Goal: Task Accomplishment & Management: Manage account settings

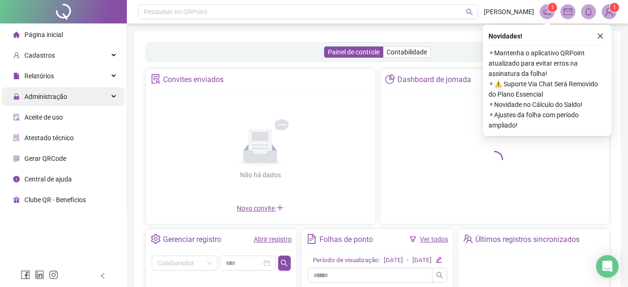
click at [44, 100] on span "Administração" at bounding box center [45, 97] width 43 height 8
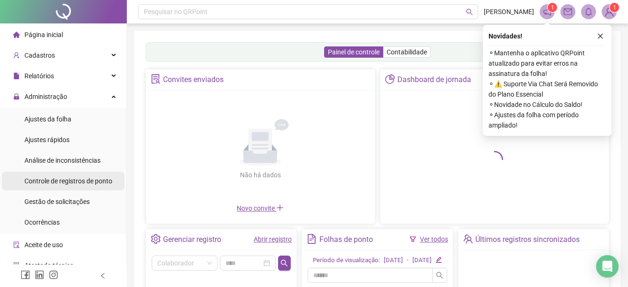
click at [65, 180] on span "Controle de registros de ponto" at bounding box center [68, 181] width 88 height 8
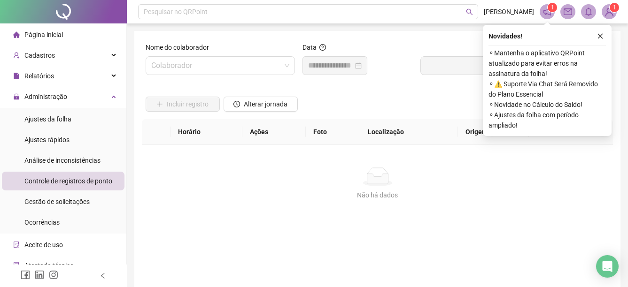
click at [602, 37] on icon "close" at bounding box center [600, 36] width 7 height 7
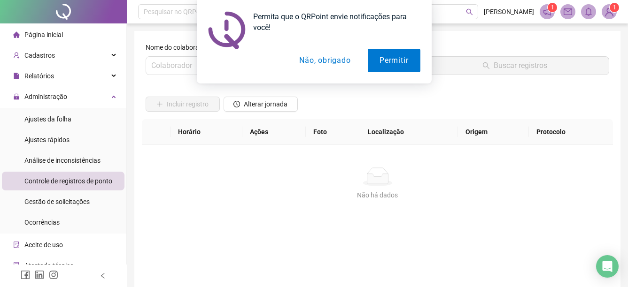
click at [350, 60] on button "Não, obrigado" at bounding box center [324, 60] width 75 height 23
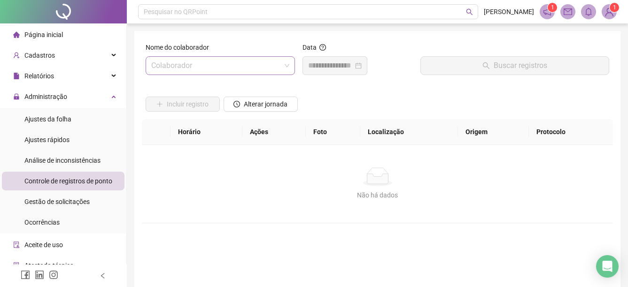
click at [225, 66] on input "search" at bounding box center [216, 66] width 130 height 18
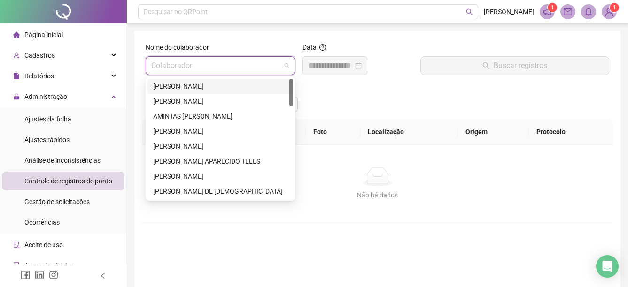
click at [255, 83] on div "[PERSON_NAME]" at bounding box center [220, 86] width 134 height 10
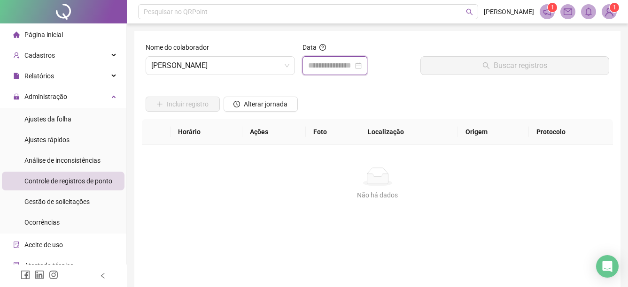
drag, startPoint x: 328, startPoint y: 68, endPoint x: 337, endPoint y: 67, distance: 9.4
click at [328, 69] on input at bounding box center [330, 65] width 45 height 11
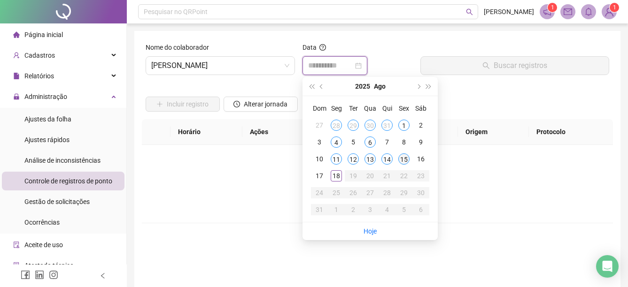
type input "**********"
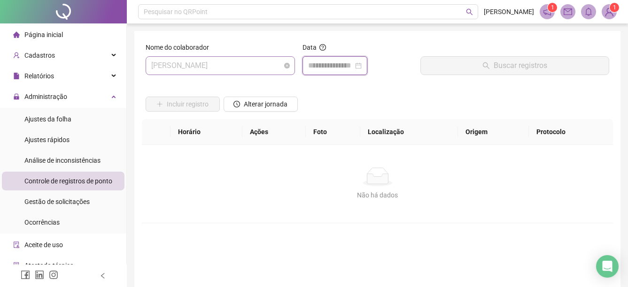
click at [275, 69] on span "[PERSON_NAME]" at bounding box center [220, 66] width 138 height 18
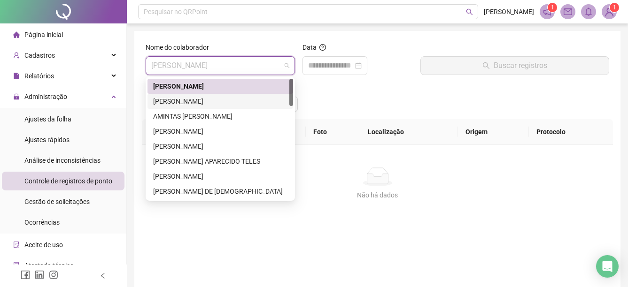
click at [218, 99] on div "[PERSON_NAME]" at bounding box center [220, 101] width 134 height 10
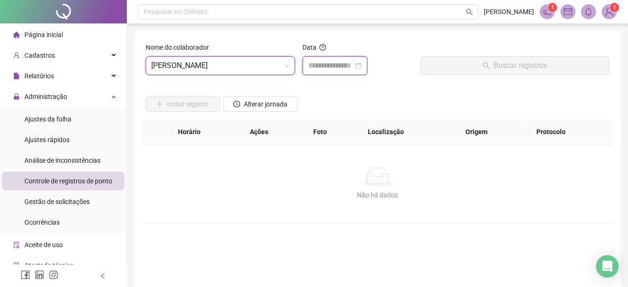
click at [335, 71] on input at bounding box center [330, 65] width 45 height 11
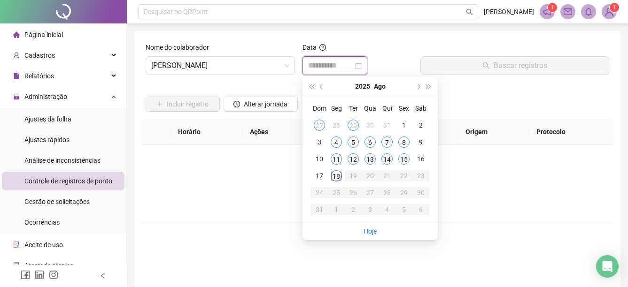
type input "**********"
click at [334, 175] on div "18" at bounding box center [335, 175] width 11 height 11
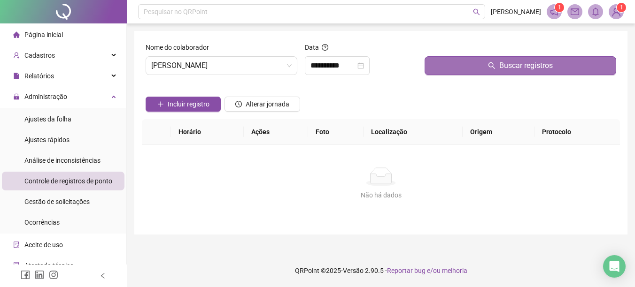
click at [446, 60] on button "Buscar registros" at bounding box center [520, 65] width 192 height 19
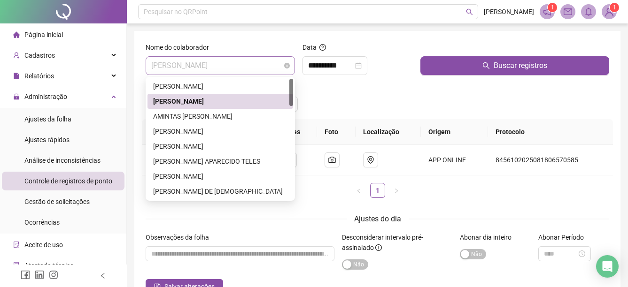
click at [274, 67] on span "[PERSON_NAME]" at bounding box center [220, 66] width 138 height 18
click at [248, 114] on div "AMINTAS [PERSON_NAME]" at bounding box center [220, 116] width 134 height 10
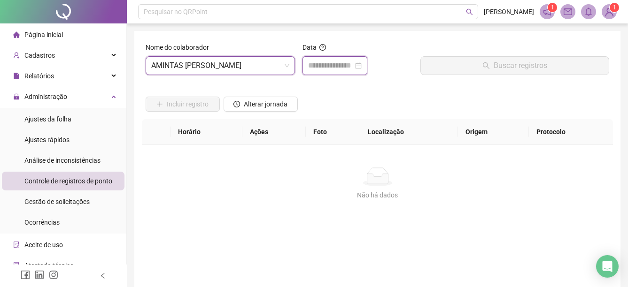
click at [353, 70] on input at bounding box center [330, 65] width 45 height 11
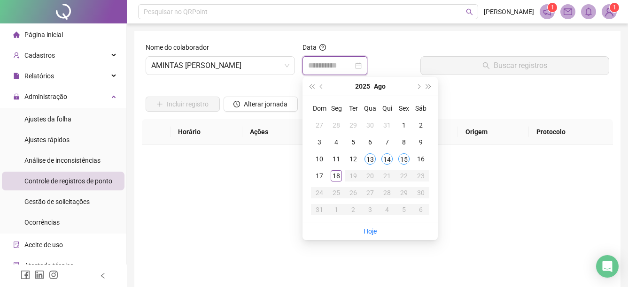
type input "**********"
click at [276, 68] on span "AMINTAS [PERSON_NAME]" at bounding box center [220, 66] width 138 height 18
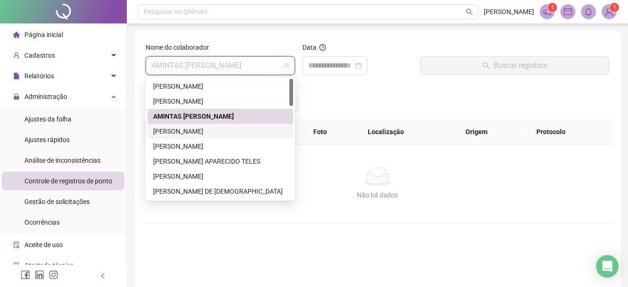
click at [212, 132] on div "[PERSON_NAME]" at bounding box center [220, 131] width 134 height 10
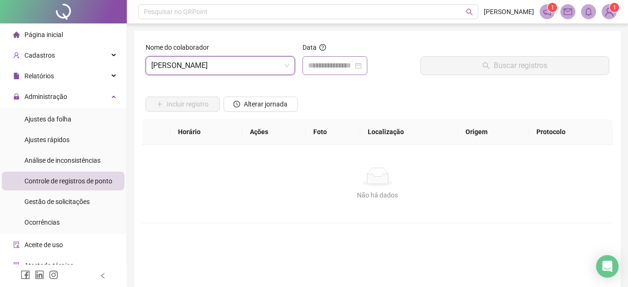
click at [334, 57] on div at bounding box center [334, 65] width 65 height 19
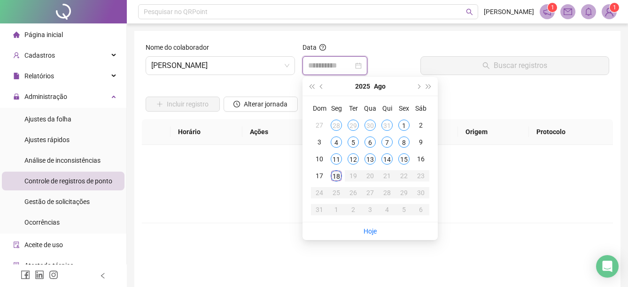
type input "**********"
click at [334, 176] on div "18" at bounding box center [335, 175] width 11 height 11
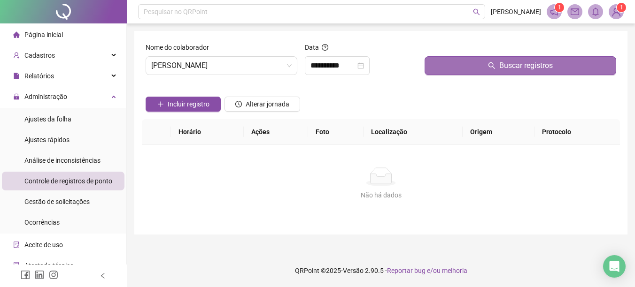
click at [460, 61] on button "Buscar registros" at bounding box center [520, 65] width 192 height 19
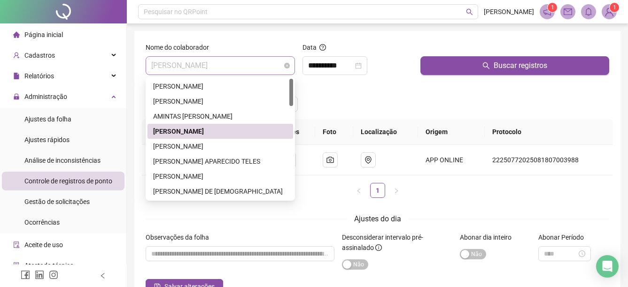
click at [257, 65] on span "[PERSON_NAME]" at bounding box center [220, 66] width 138 height 18
drag, startPoint x: 228, startPoint y: 146, endPoint x: 258, endPoint y: 124, distance: 37.3
click at [230, 144] on div "[PERSON_NAME]" at bounding box center [220, 146] width 134 height 10
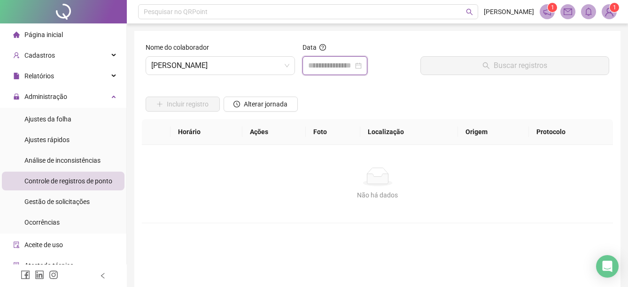
click at [347, 62] on input at bounding box center [330, 65] width 45 height 11
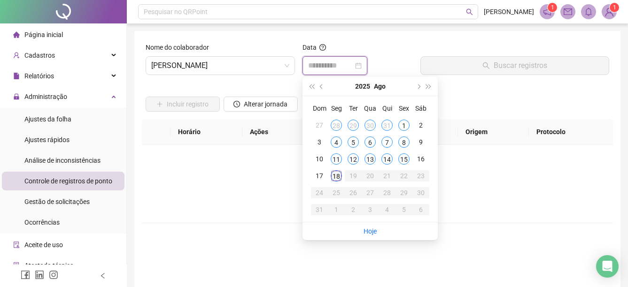
type input "**********"
click at [338, 180] on div "18" at bounding box center [335, 175] width 11 height 11
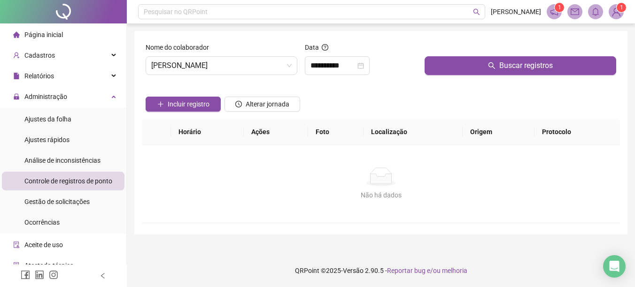
drag, startPoint x: 448, startPoint y: 85, endPoint x: 450, endPoint y: 79, distance: 6.4
click at [449, 82] on form "**********" at bounding box center [381, 132] width 470 height 181
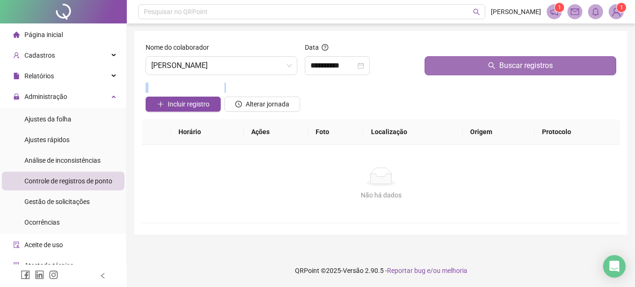
click at [471, 68] on button "Buscar registros" at bounding box center [520, 65] width 192 height 19
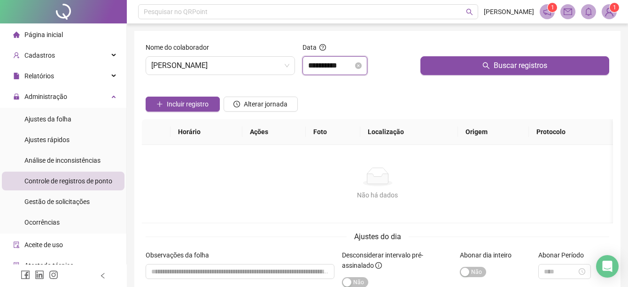
click at [332, 68] on input "**********" at bounding box center [330, 65] width 45 height 11
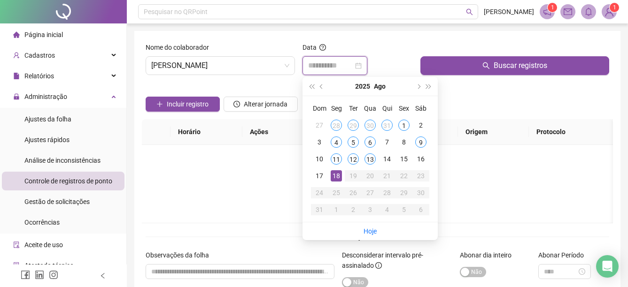
type input "**********"
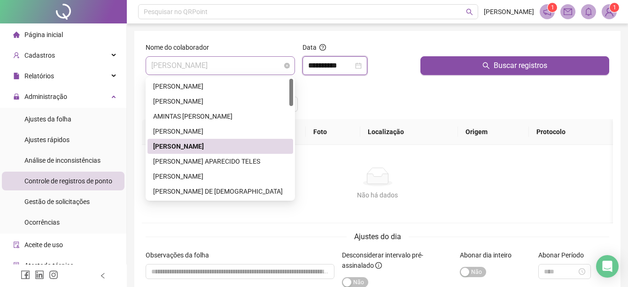
click at [284, 68] on span "[PERSON_NAME]" at bounding box center [220, 66] width 138 height 18
drag, startPoint x: 197, startPoint y: 161, endPoint x: 276, endPoint y: 94, distance: 103.2
click at [199, 159] on div "[PERSON_NAME] APARECIDO TELES" at bounding box center [220, 161] width 134 height 10
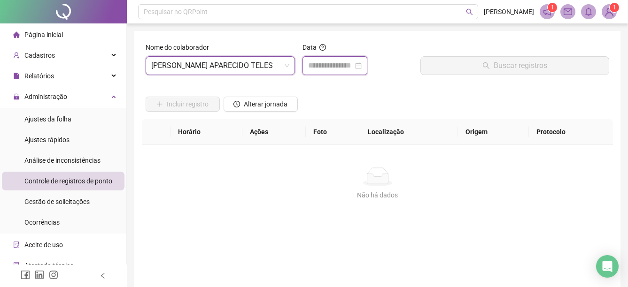
click at [341, 64] on input at bounding box center [330, 65] width 45 height 11
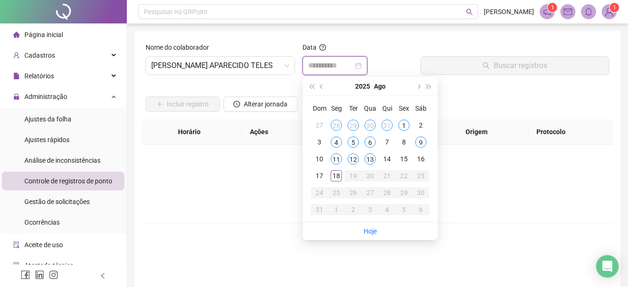
type input "**********"
drag, startPoint x: 336, startPoint y: 177, endPoint x: 344, endPoint y: 163, distance: 16.6
click at [337, 175] on div "18" at bounding box center [335, 175] width 11 height 11
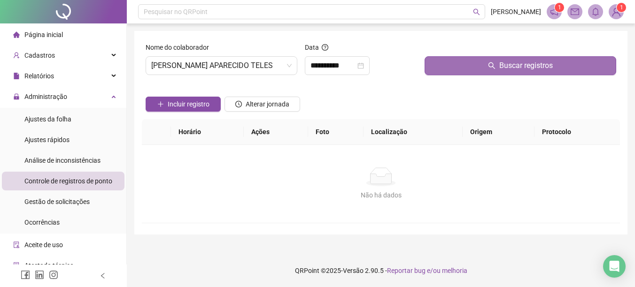
click at [461, 63] on button "Buscar registros" at bounding box center [520, 65] width 192 height 19
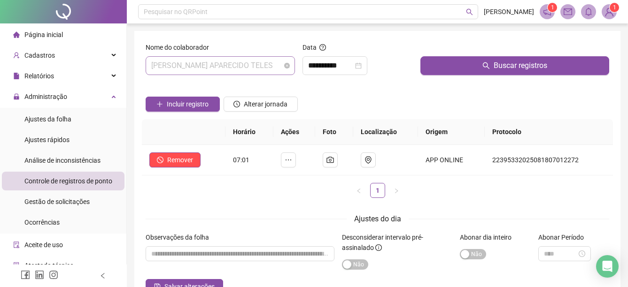
click at [268, 65] on span "[PERSON_NAME] APARECIDO TELES" at bounding box center [220, 66] width 138 height 18
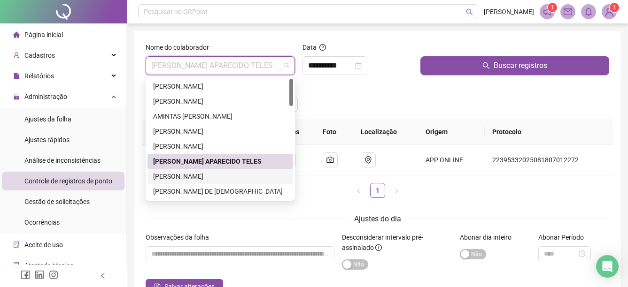
click at [200, 177] on div "[PERSON_NAME]" at bounding box center [220, 176] width 134 height 10
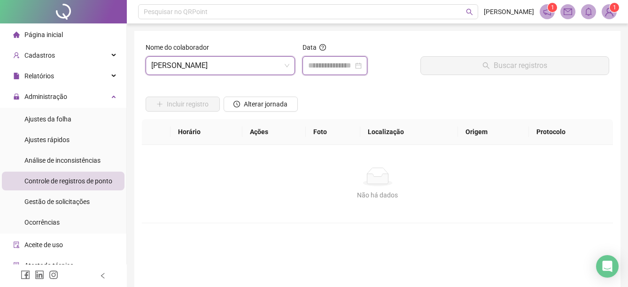
click at [347, 68] on input at bounding box center [330, 65] width 45 height 11
type input "**********"
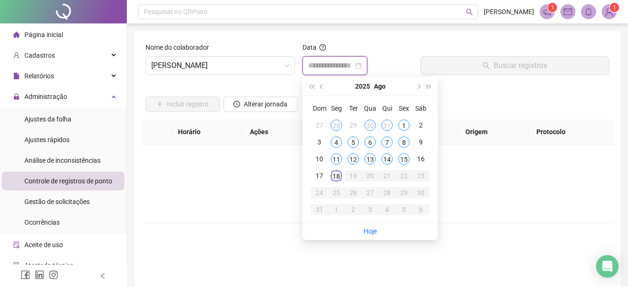
type input "**********"
click at [334, 177] on div "18" at bounding box center [335, 175] width 11 height 11
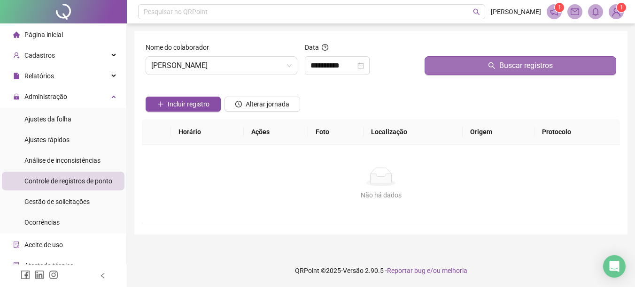
click at [542, 69] on span "Buscar registros" at bounding box center [526, 65] width 54 height 11
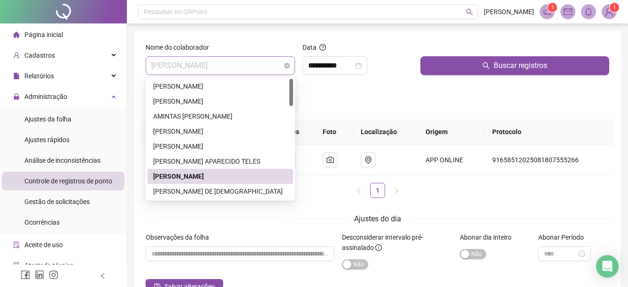
click at [284, 60] on span "[PERSON_NAME]" at bounding box center [220, 66] width 138 height 18
click at [220, 192] on div "[PERSON_NAME] DE [DEMOGRAPHIC_DATA]" at bounding box center [220, 191] width 134 height 10
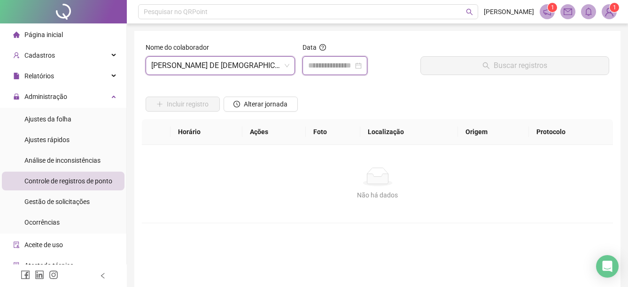
click at [353, 69] on input at bounding box center [330, 65] width 45 height 11
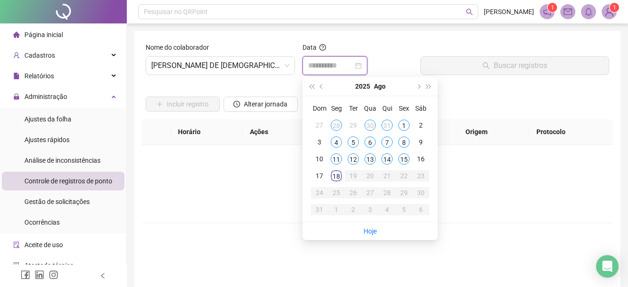
type input "**********"
click at [337, 176] on div "18" at bounding box center [335, 175] width 11 height 11
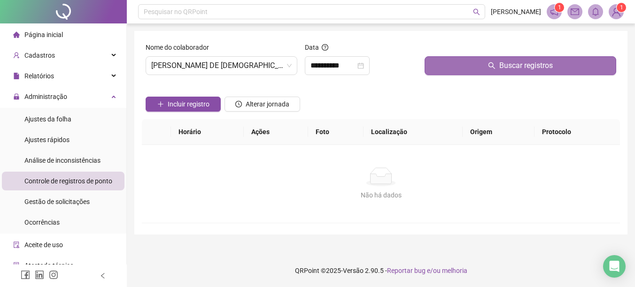
drag, startPoint x: 503, startPoint y: 65, endPoint x: 489, endPoint y: 69, distance: 15.3
click at [503, 65] on span "Buscar registros" at bounding box center [526, 65] width 54 height 11
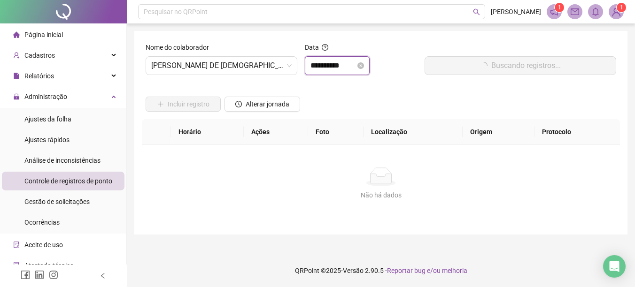
click at [339, 69] on input "**********" at bounding box center [332, 65] width 45 height 11
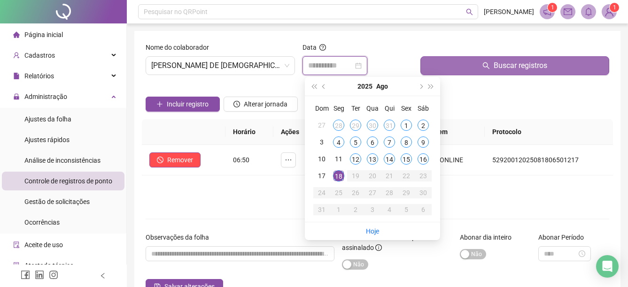
type input "**********"
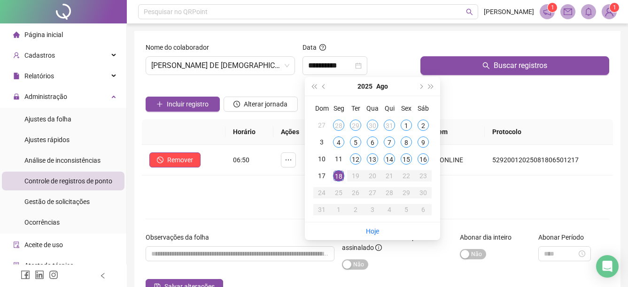
click at [579, 96] on div "Incluir registro Alterar jornada" at bounding box center [377, 101] width 467 height 37
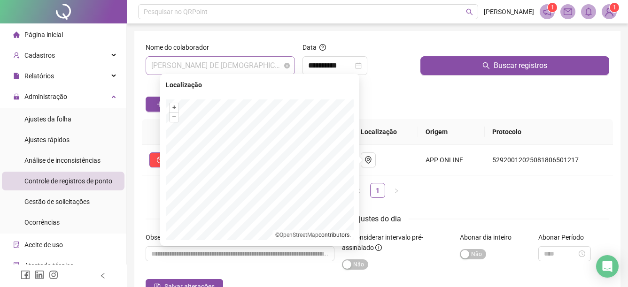
click at [275, 73] on span "[PERSON_NAME] DE [DEMOGRAPHIC_DATA]" at bounding box center [220, 66] width 138 height 18
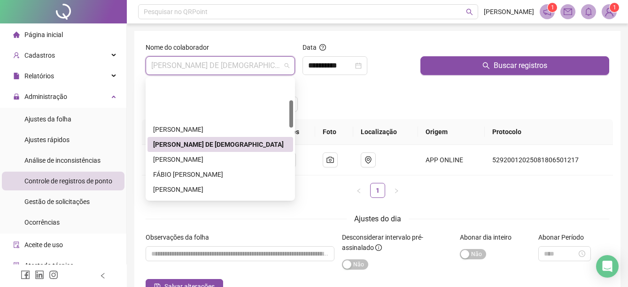
scroll to position [94, 0]
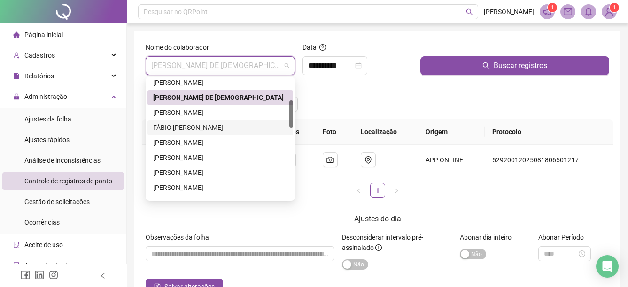
click at [208, 132] on div "FÁBIO [PERSON_NAME]" at bounding box center [220, 128] width 134 height 10
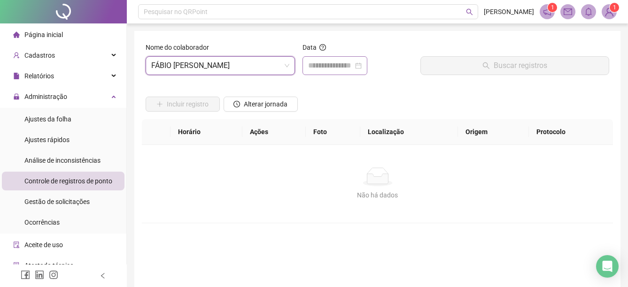
click at [335, 72] on div at bounding box center [334, 65] width 65 height 19
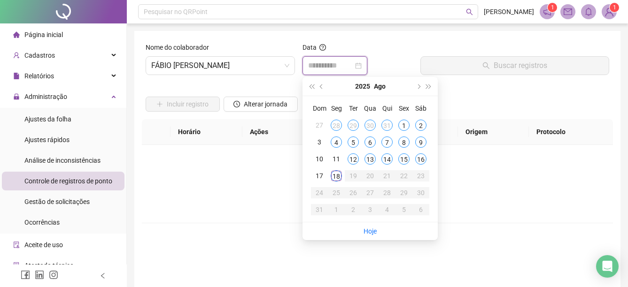
type input "**********"
click at [338, 179] on div "18" at bounding box center [335, 175] width 11 height 11
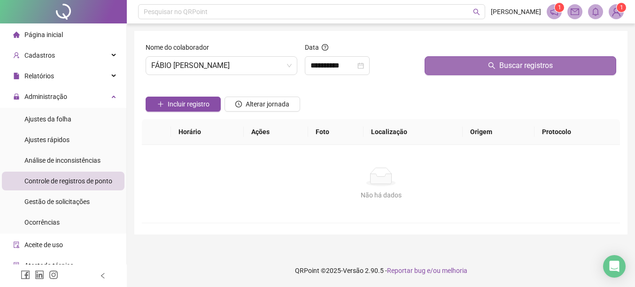
click at [534, 59] on button "Buscar registros" at bounding box center [520, 65] width 192 height 19
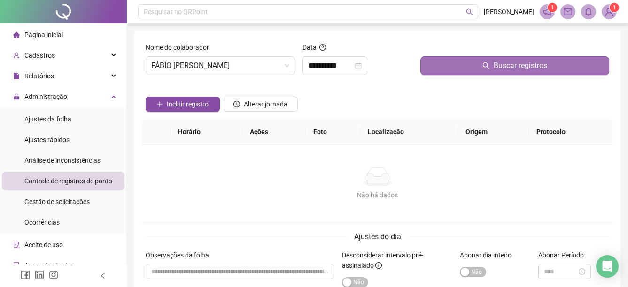
click at [527, 57] on div "Buscar registros" at bounding box center [514, 58] width 189 height 33
drag, startPoint x: 527, startPoint y: 57, endPoint x: 494, endPoint y: 68, distance: 35.2
click at [512, 66] on span "Buscar registros" at bounding box center [520, 65] width 54 height 11
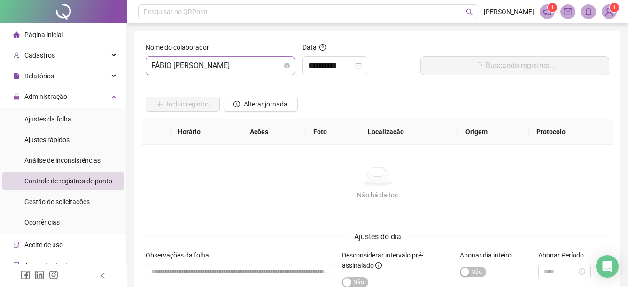
click at [270, 73] on span "FÁBIO [PERSON_NAME]" at bounding box center [220, 66] width 138 height 18
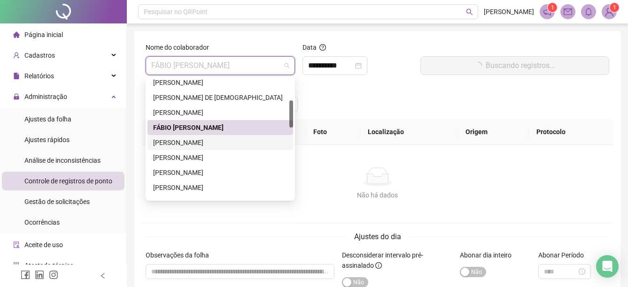
click at [248, 143] on div "[PERSON_NAME]" at bounding box center [220, 143] width 134 height 10
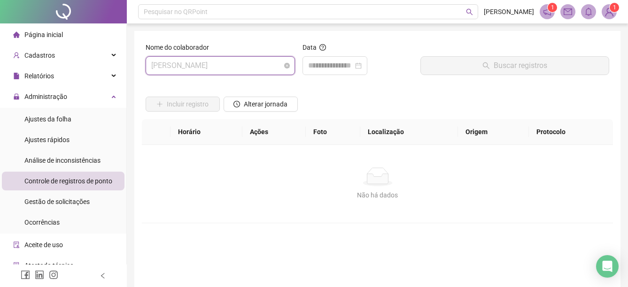
click at [274, 61] on span "[PERSON_NAME]" at bounding box center [220, 66] width 138 height 18
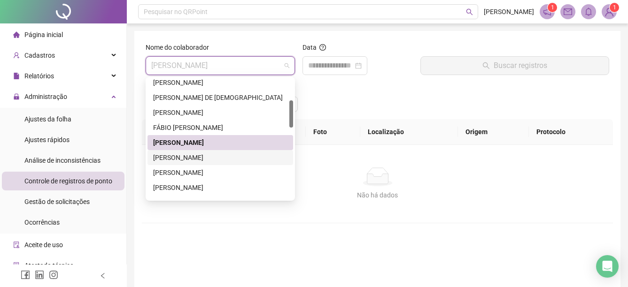
click at [202, 154] on div "[PERSON_NAME]" at bounding box center [220, 158] width 134 height 10
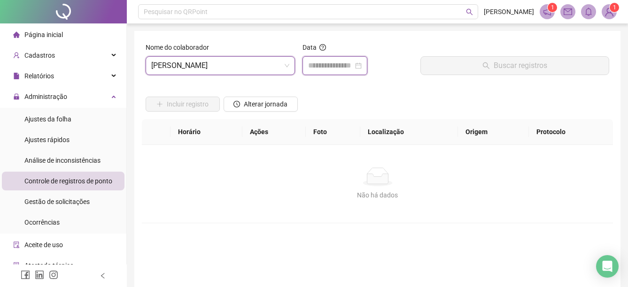
click at [336, 63] on input at bounding box center [330, 65] width 45 height 11
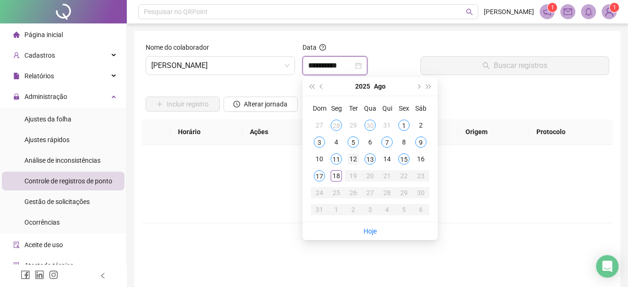
type input "**********"
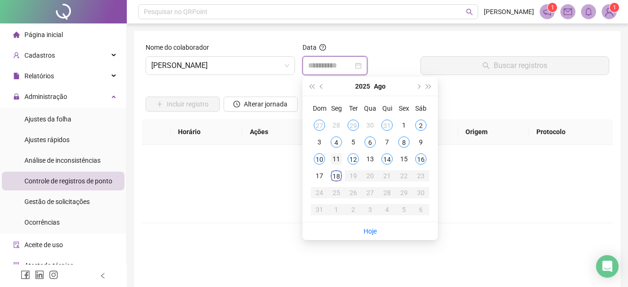
type input "**********"
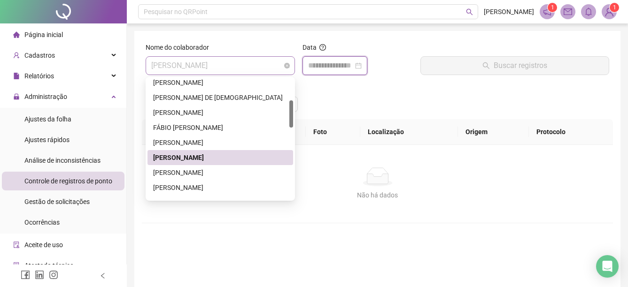
click at [265, 63] on span "[PERSON_NAME]" at bounding box center [220, 66] width 138 height 18
click at [232, 166] on div "[PERSON_NAME]" at bounding box center [220, 172] width 146 height 15
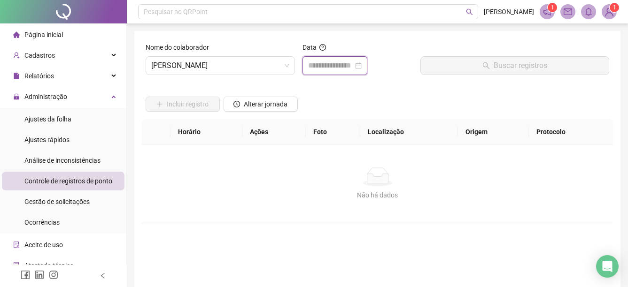
click at [353, 69] on input at bounding box center [330, 65] width 45 height 11
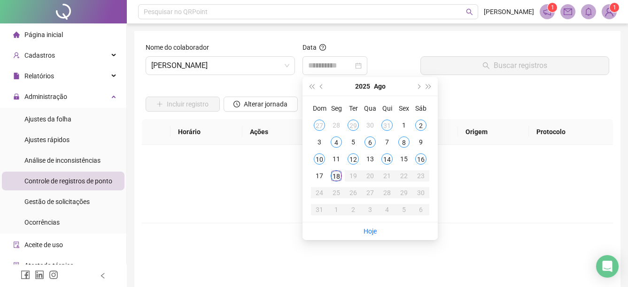
click at [334, 177] on div "18" at bounding box center [335, 175] width 11 height 11
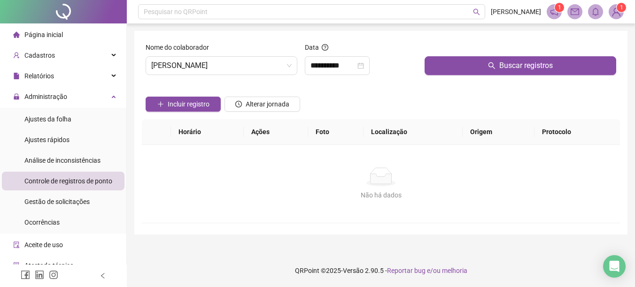
click at [470, 76] on div "Buscar registros" at bounding box center [520, 62] width 199 height 40
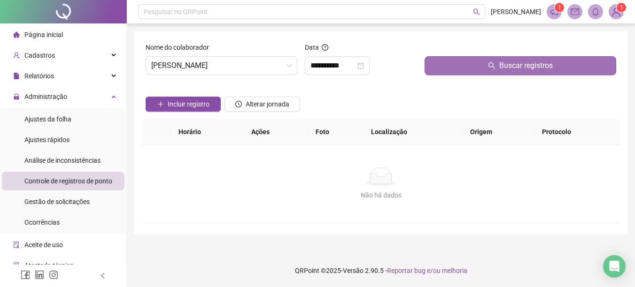
click at [476, 62] on button "Buscar registros" at bounding box center [520, 65] width 192 height 19
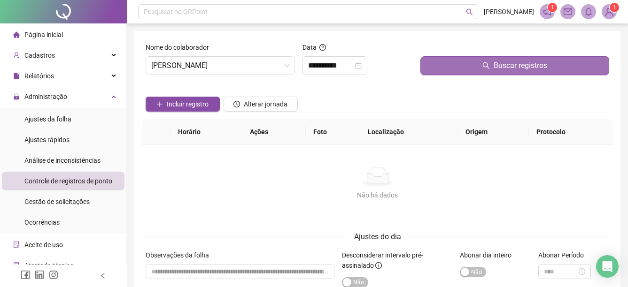
click at [451, 63] on button "Buscar registros" at bounding box center [514, 65] width 189 height 19
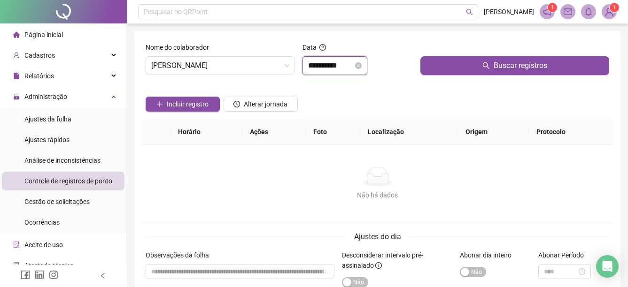
click at [346, 61] on input "**********" at bounding box center [330, 65] width 45 height 11
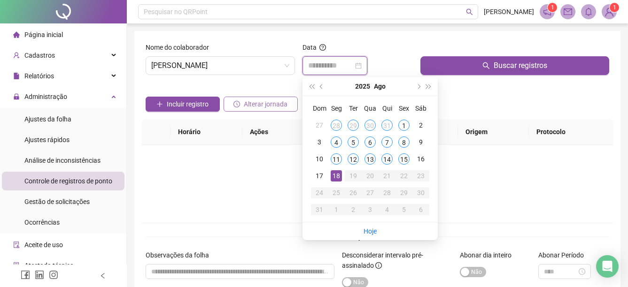
type input "**********"
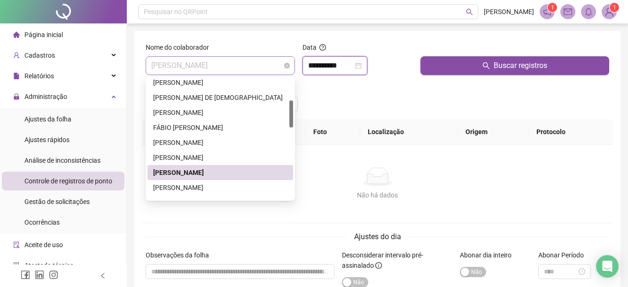
click at [256, 57] on span "[PERSON_NAME]" at bounding box center [220, 66] width 138 height 18
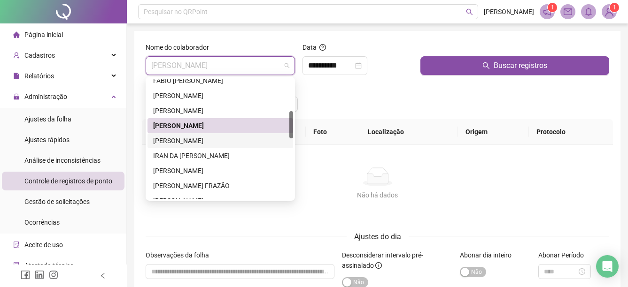
click at [200, 143] on div "[PERSON_NAME]" at bounding box center [220, 141] width 134 height 10
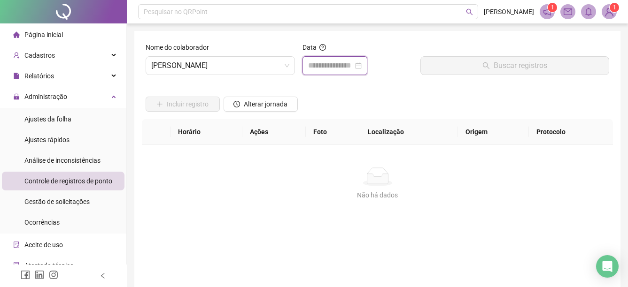
click at [341, 66] on input at bounding box center [330, 65] width 45 height 11
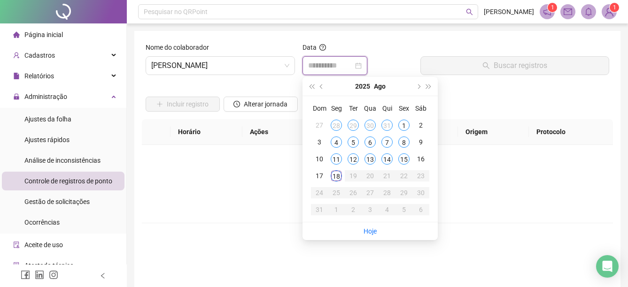
type input "**********"
drag, startPoint x: 336, startPoint y: 178, endPoint x: 342, endPoint y: 165, distance: 14.5
click at [336, 179] on div "18" at bounding box center [335, 175] width 11 height 11
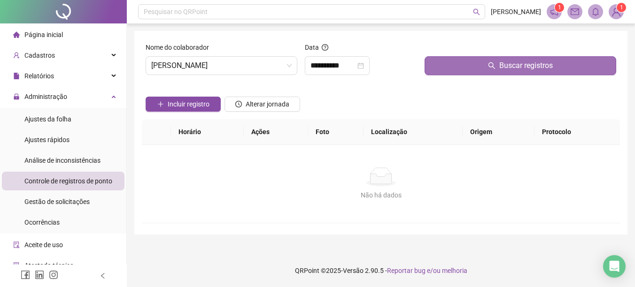
click at [497, 64] on button "Buscar registros" at bounding box center [520, 65] width 192 height 19
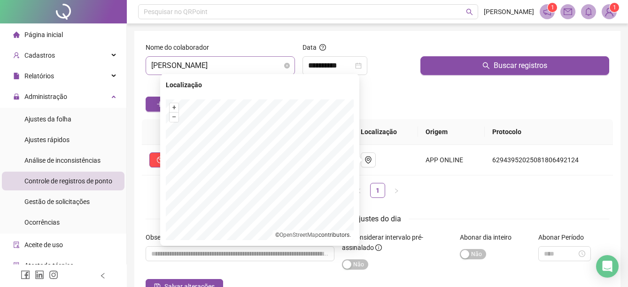
click at [275, 67] on span "[PERSON_NAME]" at bounding box center [220, 66] width 138 height 18
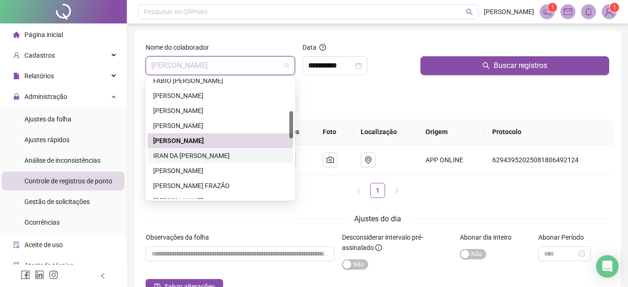
click at [201, 155] on div "IRAN DA [PERSON_NAME]" at bounding box center [220, 156] width 134 height 10
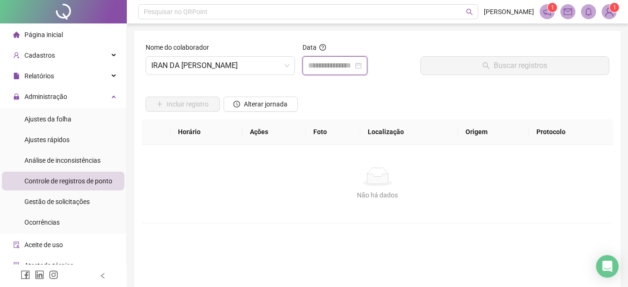
click at [353, 69] on input at bounding box center [330, 65] width 45 height 11
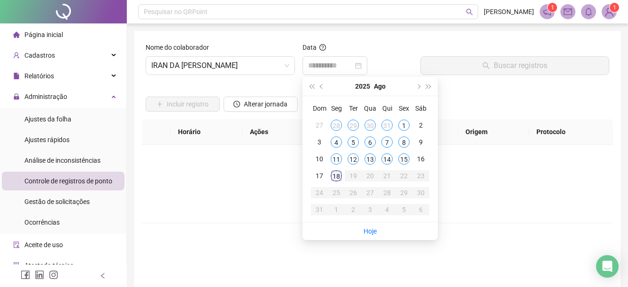
click at [333, 174] on div "18" at bounding box center [335, 175] width 11 height 11
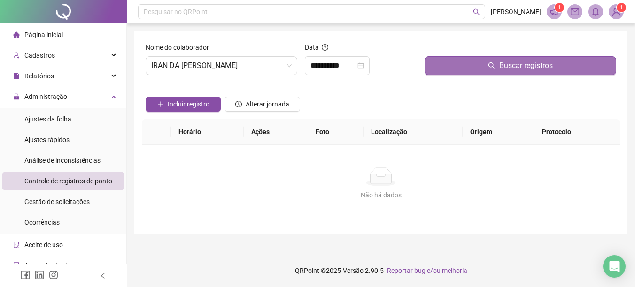
click at [509, 62] on span "Buscar registros" at bounding box center [526, 65] width 54 height 11
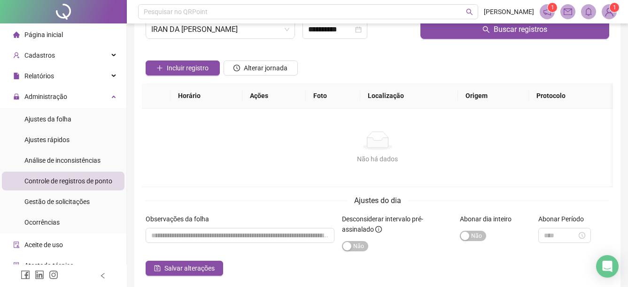
scroll to position [0, 0]
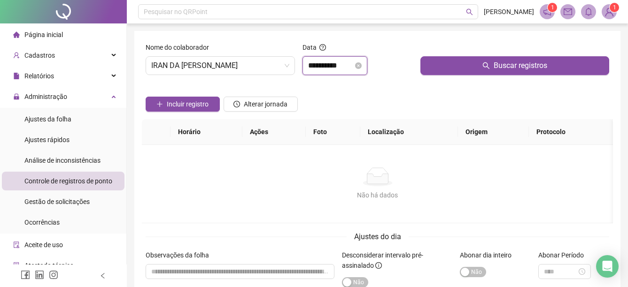
click at [336, 67] on input "**********" at bounding box center [330, 65] width 45 height 11
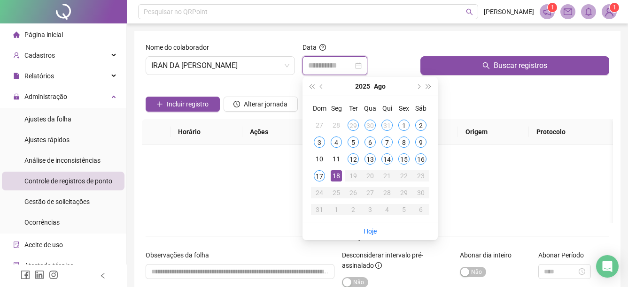
type input "**********"
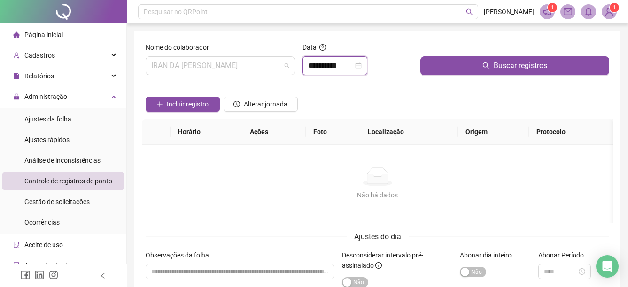
drag, startPoint x: 252, startPoint y: 69, endPoint x: 259, endPoint y: 80, distance: 12.2
click at [253, 69] on span "IRAN DA [PERSON_NAME]" at bounding box center [220, 66] width 138 height 18
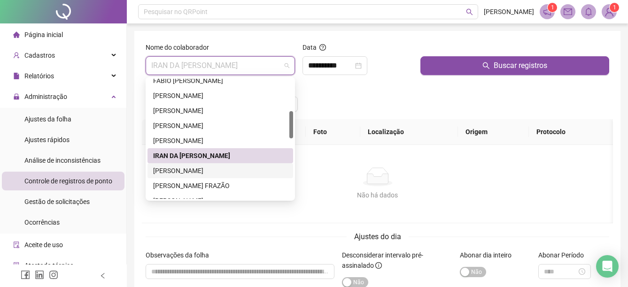
drag, startPoint x: 214, startPoint y: 167, endPoint x: 261, endPoint y: 144, distance: 52.3
click at [214, 167] on div "[PERSON_NAME]" at bounding box center [220, 171] width 134 height 10
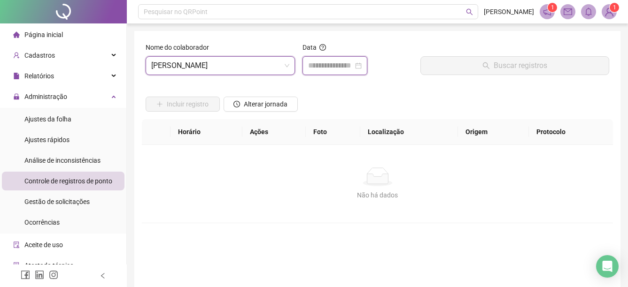
click at [345, 69] on input at bounding box center [330, 65] width 45 height 11
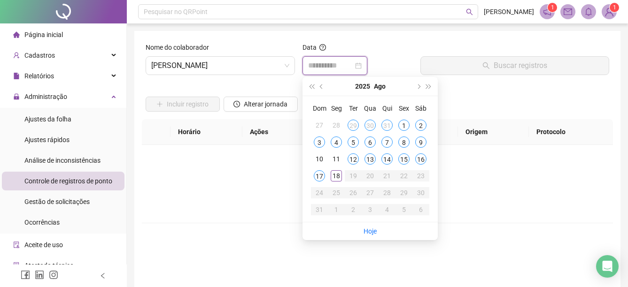
type input "**********"
click at [335, 178] on div "18" at bounding box center [335, 175] width 11 height 11
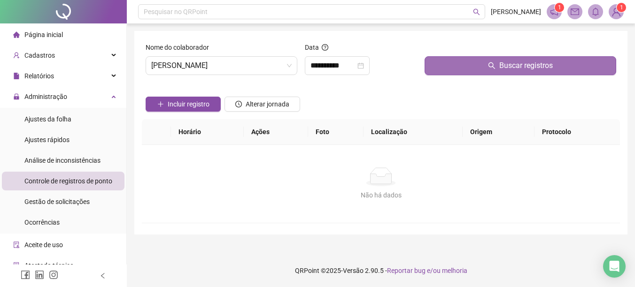
click at [484, 69] on button "Buscar registros" at bounding box center [520, 65] width 192 height 19
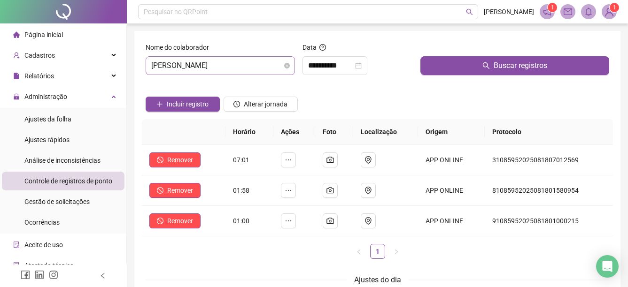
click at [268, 60] on span "[PERSON_NAME]" at bounding box center [220, 66] width 138 height 18
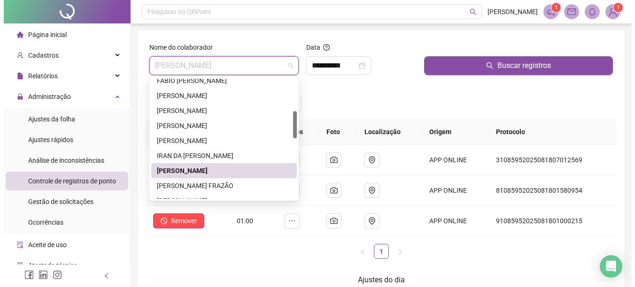
scroll to position [188, 0]
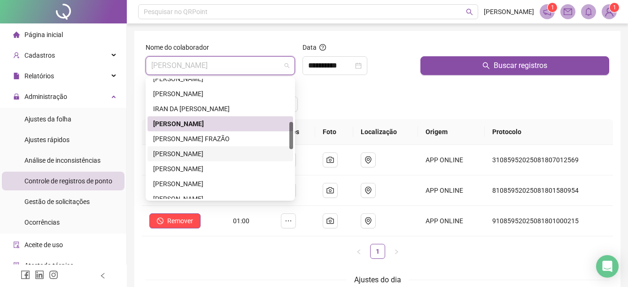
click at [213, 154] on div "[PERSON_NAME]" at bounding box center [220, 154] width 134 height 10
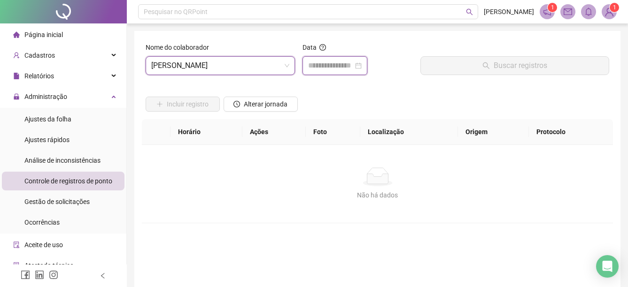
click at [328, 64] on input at bounding box center [330, 65] width 45 height 11
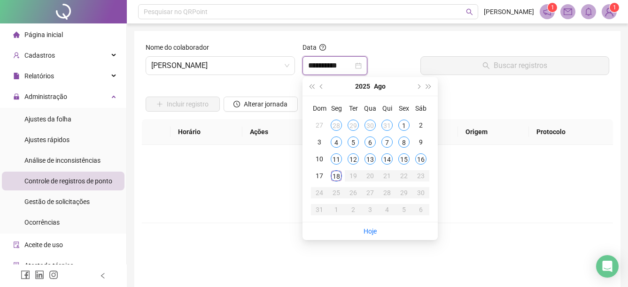
type input "**********"
click at [332, 177] on div "18" at bounding box center [335, 175] width 11 height 11
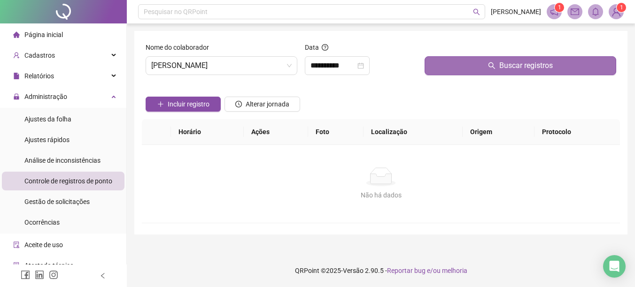
click at [446, 66] on button "Buscar registros" at bounding box center [520, 65] width 192 height 19
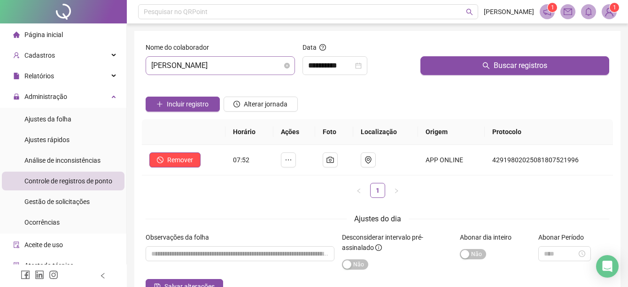
click at [283, 63] on span "[PERSON_NAME]" at bounding box center [220, 66] width 138 height 18
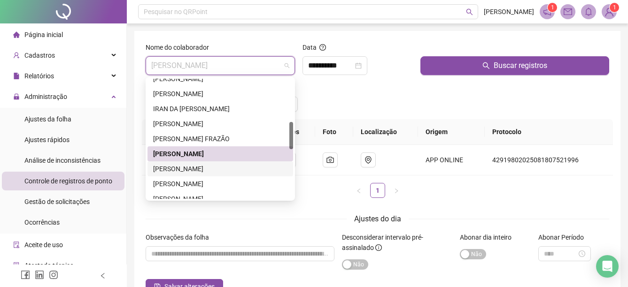
click at [230, 169] on div "[PERSON_NAME]" at bounding box center [220, 169] width 134 height 10
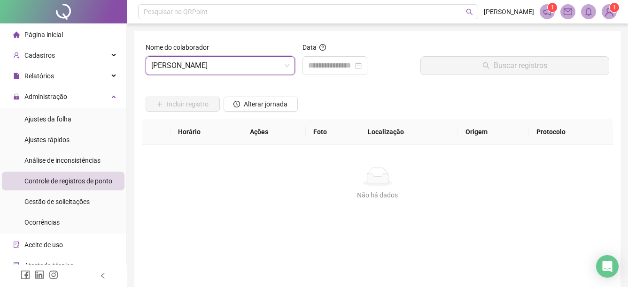
click at [345, 49] on div "Data" at bounding box center [357, 49] width 110 height 14
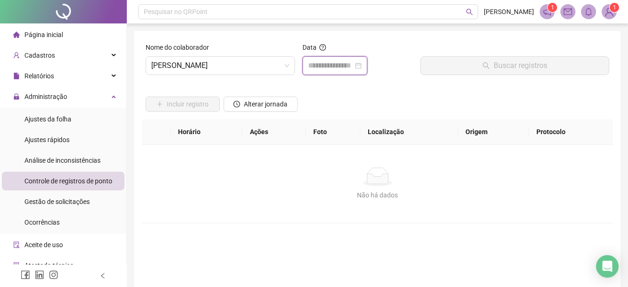
click at [353, 68] on input at bounding box center [330, 65] width 45 height 11
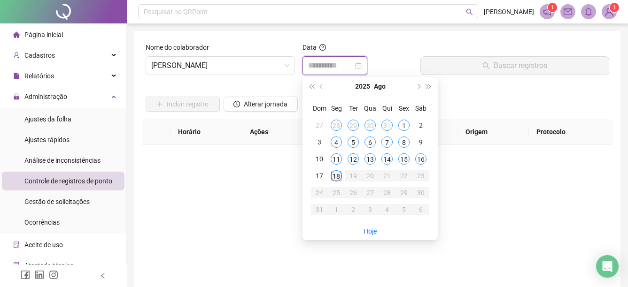
type input "**********"
click at [339, 178] on div "18" at bounding box center [335, 175] width 11 height 11
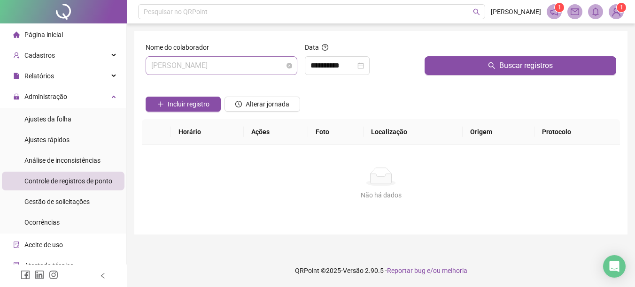
click at [280, 65] on span "[PERSON_NAME]" at bounding box center [221, 66] width 140 height 18
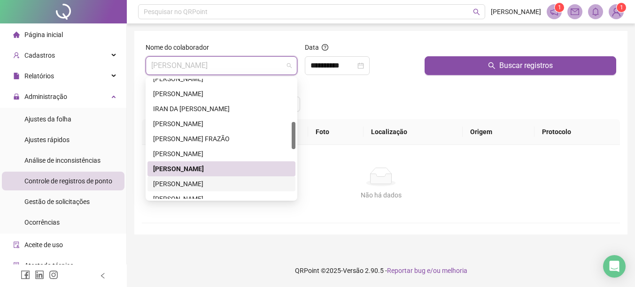
click at [213, 177] on div "[PERSON_NAME]" at bounding box center [221, 184] width 148 height 15
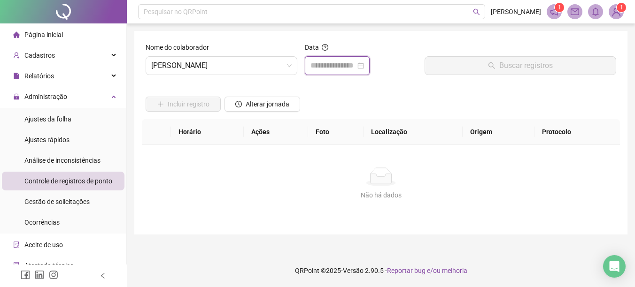
click at [345, 64] on input at bounding box center [332, 65] width 45 height 11
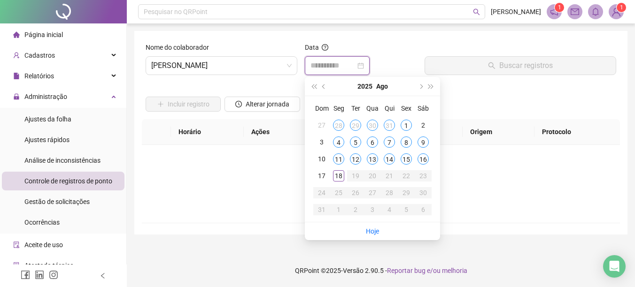
type input "**********"
click at [263, 77] on div "Nome do colaborador [PERSON_NAME]" at bounding box center [221, 62] width 159 height 40
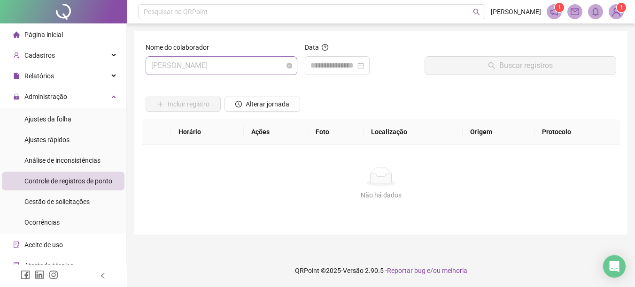
click at [264, 60] on span "[PERSON_NAME]" at bounding box center [221, 66] width 140 height 18
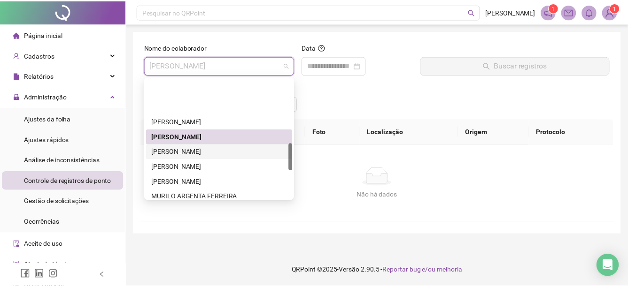
scroll to position [282, 0]
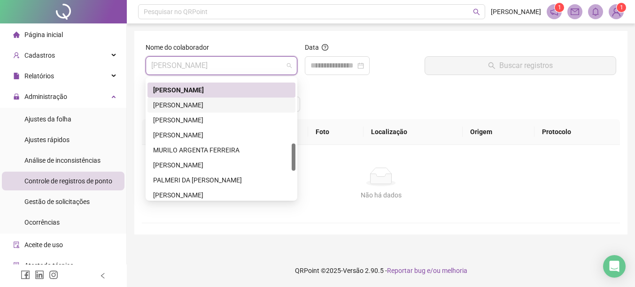
drag, startPoint x: 210, startPoint y: 109, endPoint x: 256, endPoint y: 82, distance: 53.5
click at [210, 108] on div "[PERSON_NAME]" at bounding box center [221, 105] width 137 height 10
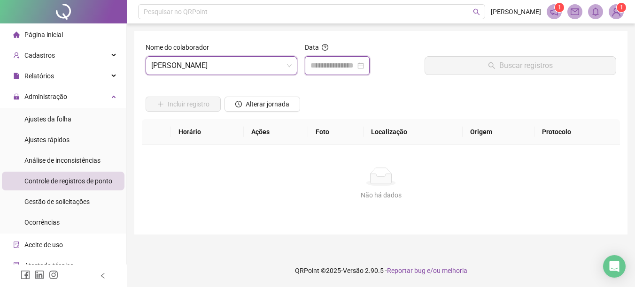
click at [320, 64] on input at bounding box center [332, 65] width 45 height 11
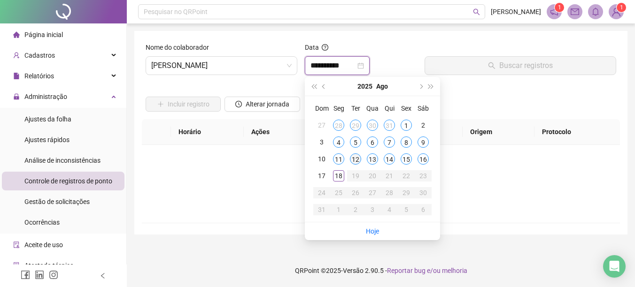
type input "**********"
click at [339, 171] on div "18" at bounding box center [338, 175] width 11 height 11
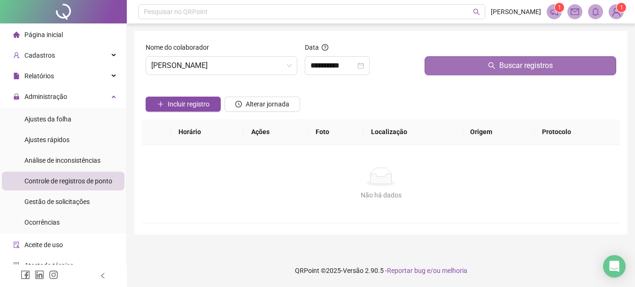
click at [453, 66] on button "Buscar registros" at bounding box center [520, 65] width 192 height 19
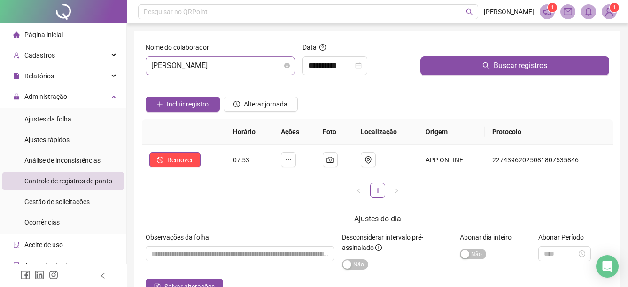
click at [270, 64] on span "[PERSON_NAME]" at bounding box center [220, 66] width 138 height 18
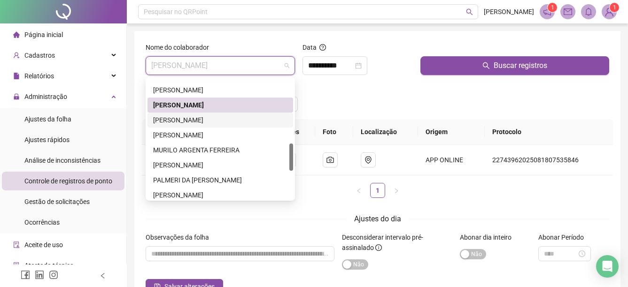
click at [245, 118] on div "[PERSON_NAME]" at bounding box center [220, 120] width 134 height 10
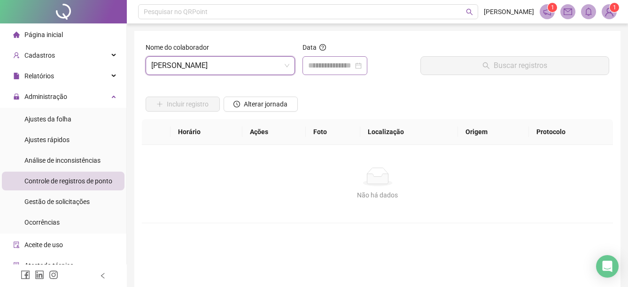
click at [327, 71] on div at bounding box center [334, 65] width 65 height 19
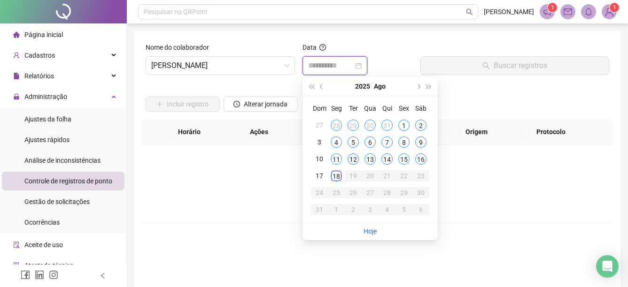
type input "**********"
click at [338, 181] on div "18" at bounding box center [335, 175] width 11 height 11
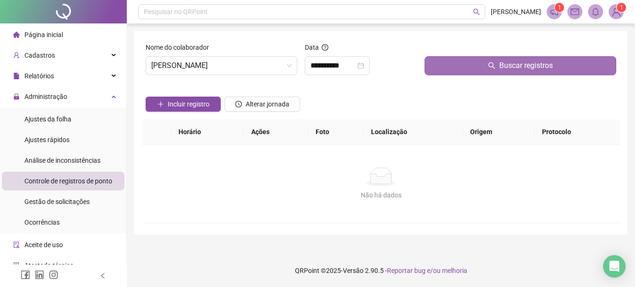
click at [477, 61] on button "Buscar registros" at bounding box center [520, 65] width 192 height 19
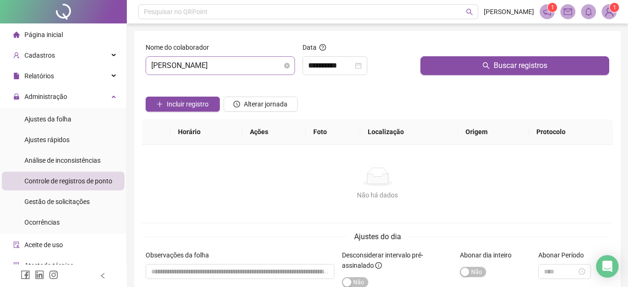
click at [280, 67] on span "[PERSON_NAME]" at bounding box center [220, 66] width 138 height 18
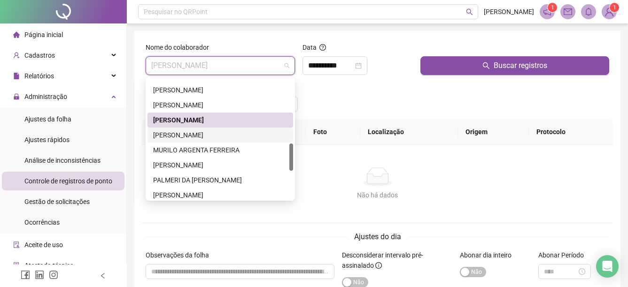
click at [216, 135] on div "[PERSON_NAME]" at bounding box center [220, 135] width 134 height 10
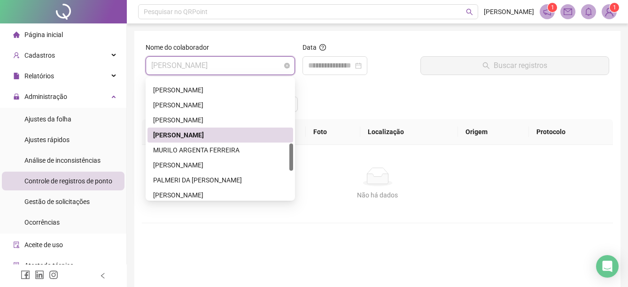
click at [275, 72] on span "[PERSON_NAME]" at bounding box center [220, 66] width 138 height 18
click at [209, 150] on div "MURILO ARGENTA FERREIRA" at bounding box center [220, 150] width 134 height 10
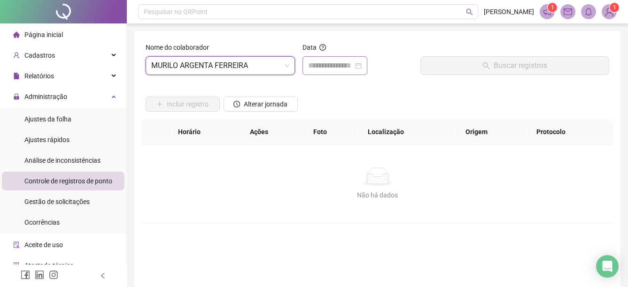
click at [329, 59] on div at bounding box center [334, 65] width 65 height 19
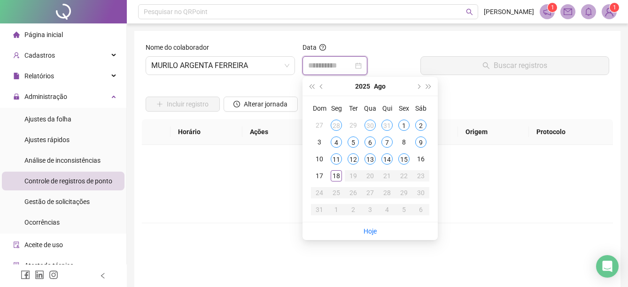
type input "**********"
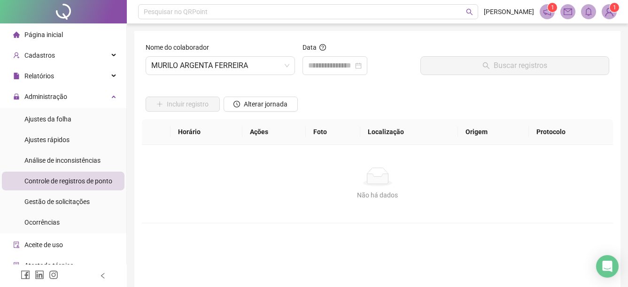
click at [273, 76] on div "Nome do colaborador [PERSON_NAME]" at bounding box center [220, 62] width 157 height 40
click at [274, 69] on span "MURILO ARGENTA FERREIRA" at bounding box center [220, 66] width 138 height 18
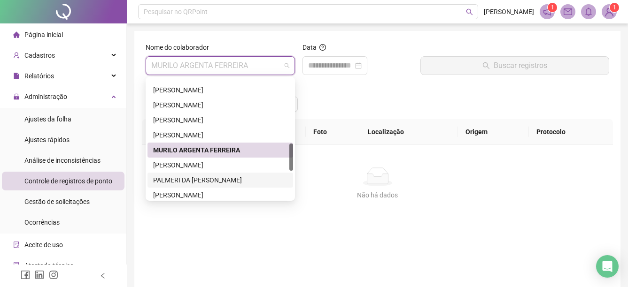
click at [192, 176] on div "PALMERI DA [PERSON_NAME]" at bounding box center [220, 180] width 134 height 10
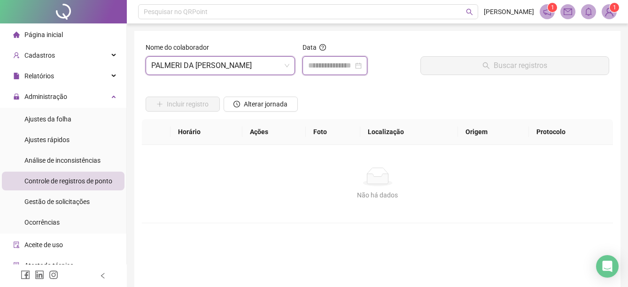
click at [325, 67] on input at bounding box center [330, 65] width 45 height 11
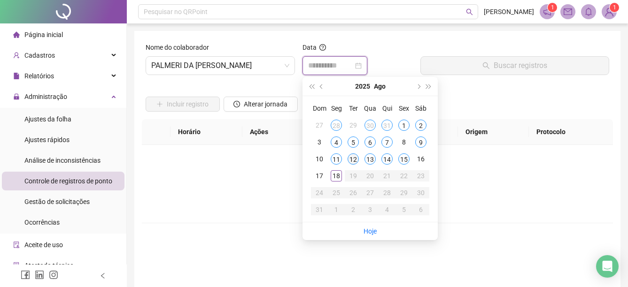
type input "**********"
click at [339, 180] on div "18" at bounding box center [335, 175] width 11 height 11
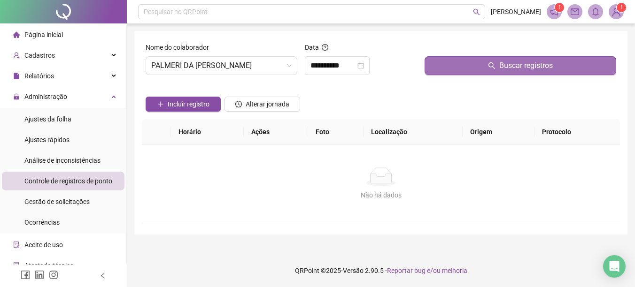
click at [464, 70] on button "Buscar registros" at bounding box center [520, 65] width 192 height 19
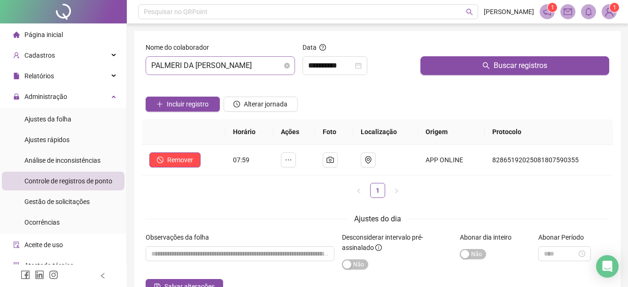
click at [273, 64] on span "PALMERI DA [PERSON_NAME]" at bounding box center [220, 66] width 138 height 18
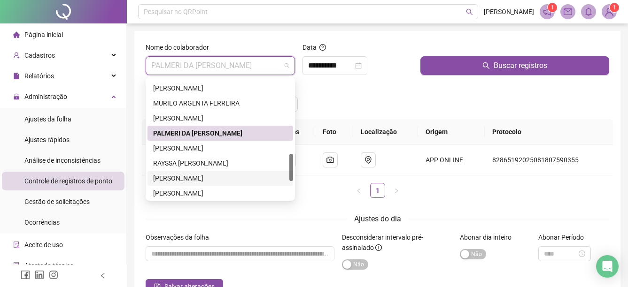
scroll to position [376, 0]
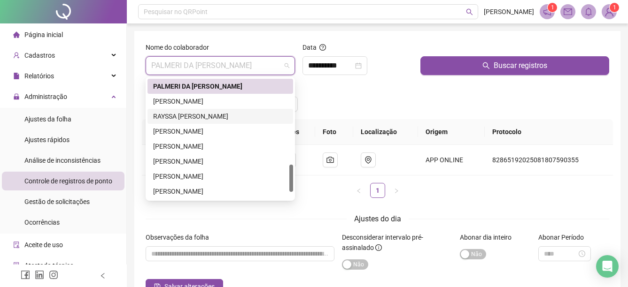
click at [197, 117] on div "RAYSSA [PERSON_NAME]" at bounding box center [220, 116] width 134 height 10
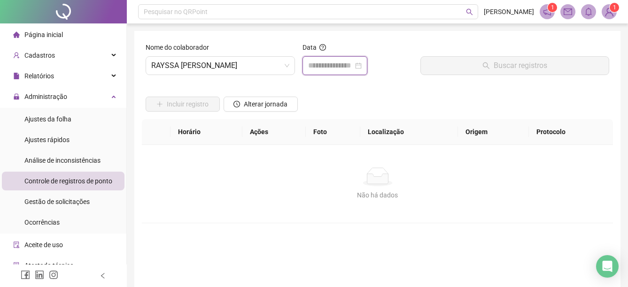
click at [347, 69] on input at bounding box center [330, 65] width 45 height 11
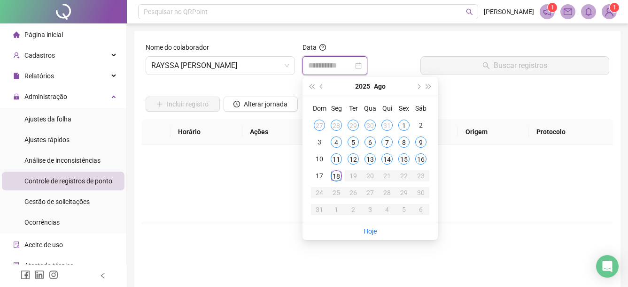
type input "**********"
click at [336, 180] on div "18" at bounding box center [335, 175] width 11 height 11
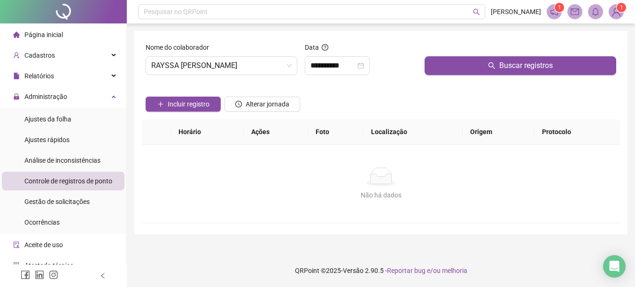
drag, startPoint x: 461, startPoint y: 69, endPoint x: 504, endPoint y: 83, distance: 45.6
click at [462, 68] on button "Buscar registros" at bounding box center [520, 65] width 192 height 19
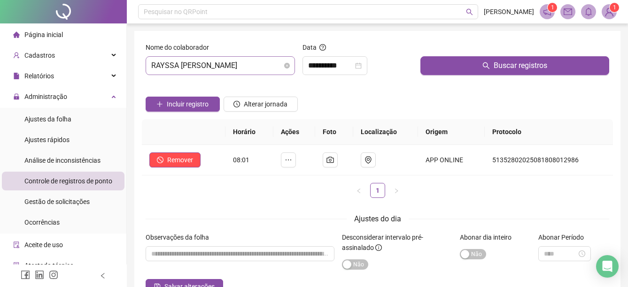
click at [269, 73] on span "RAYSSA [PERSON_NAME]" at bounding box center [220, 66] width 138 height 18
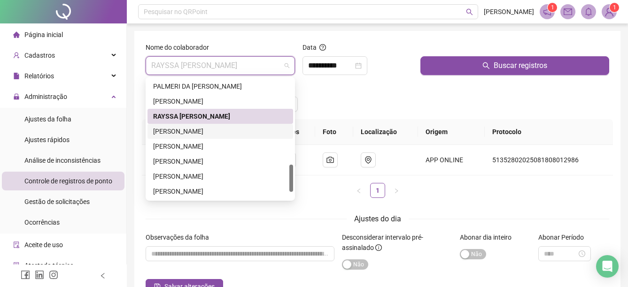
drag, startPoint x: 199, startPoint y: 128, endPoint x: 209, endPoint y: 120, distance: 13.4
click at [200, 128] on div "[PERSON_NAME]" at bounding box center [220, 131] width 134 height 10
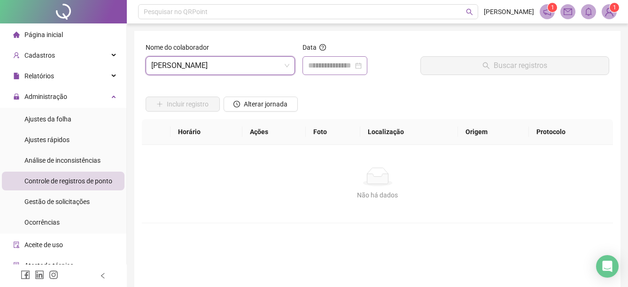
click at [330, 72] on div at bounding box center [334, 65] width 65 height 19
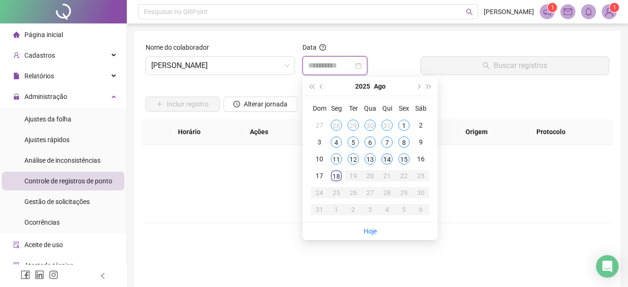
type input "**********"
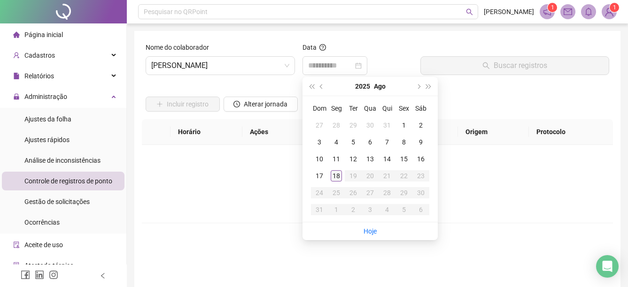
click at [335, 176] on div "18" at bounding box center [335, 175] width 11 height 11
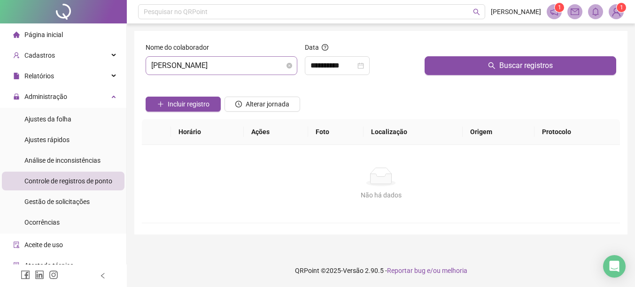
click at [274, 61] on span "[PERSON_NAME]" at bounding box center [221, 66] width 140 height 18
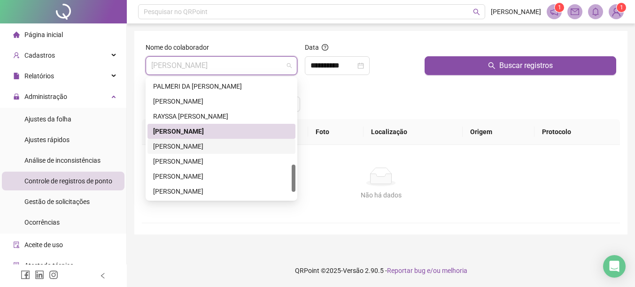
click at [211, 147] on div "[PERSON_NAME]" at bounding box center [221, 146] width 137 height 10
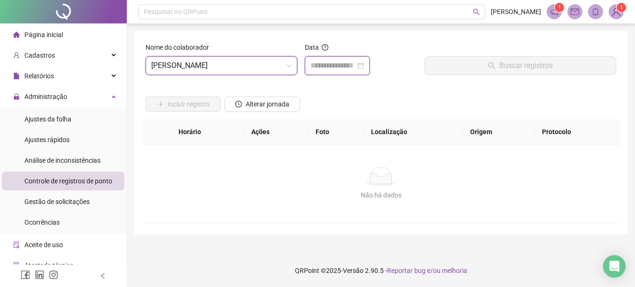
click at [355, 67] on input at bounding box center [332, 65] width 45 height 11
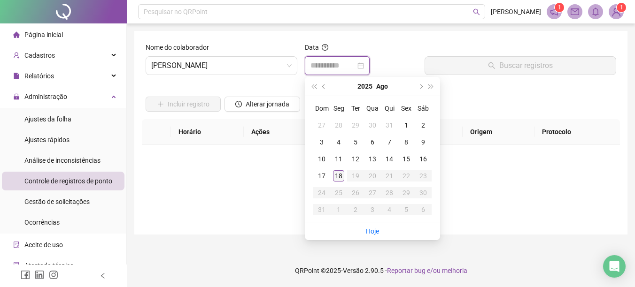
type input "**********"
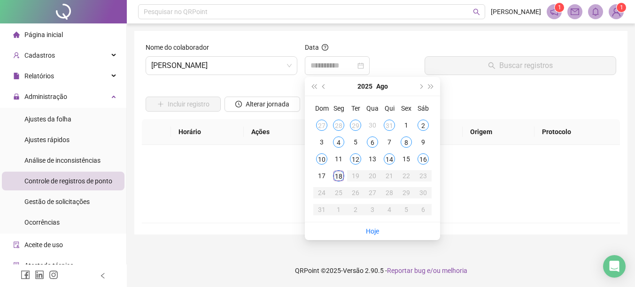
click at [339, 178] on div "18" at bounding box center [338, 175] width 11 height 11
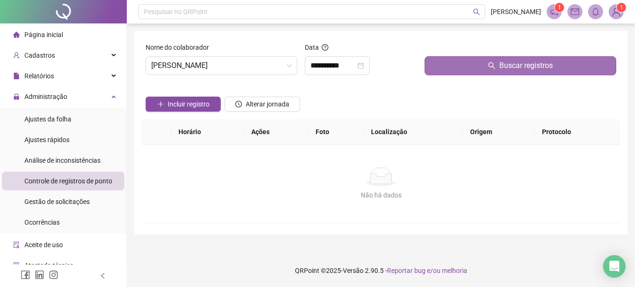
click at [487, 64] on button "Buscar registros" at bounding box center [520, 65] width 192 height 19
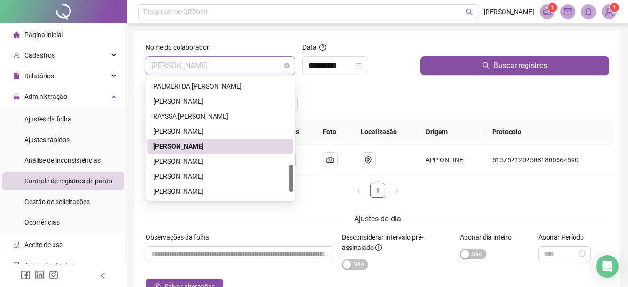
click at [260, 69] on span "[PERSON_NAME]" at bounding box center [220, 66] width 138 height 18
click at [207, 160] on div "[PERSON_NAME]" at bounding box center [220, 161] width 134 height 10
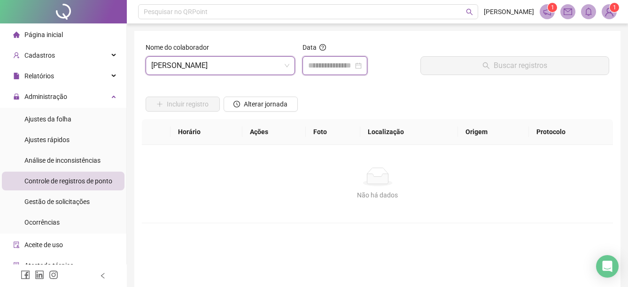
click at [334, 65] on input at bounding box center [330, 65] width 45 height 11
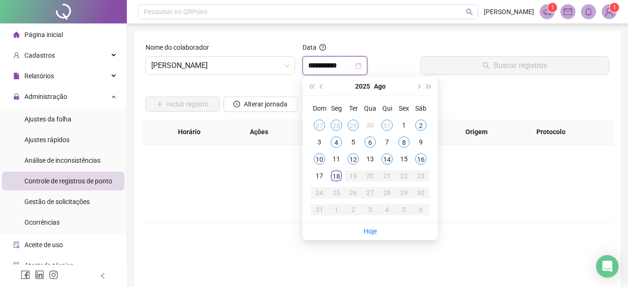
type input "**********"
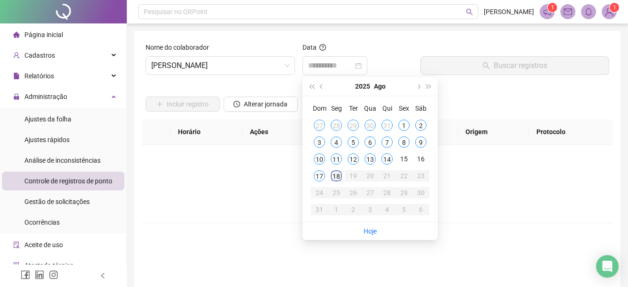
click at [336, 176] on div "18" at bounding box center [335, 175] width 11 height 11
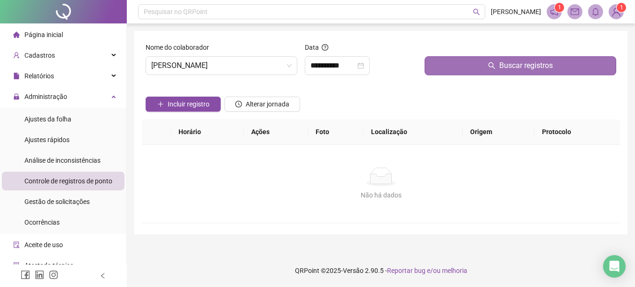
click at [475, 67] on button "Buscar registros" at bounding box center [520, 65] width 192 height 19
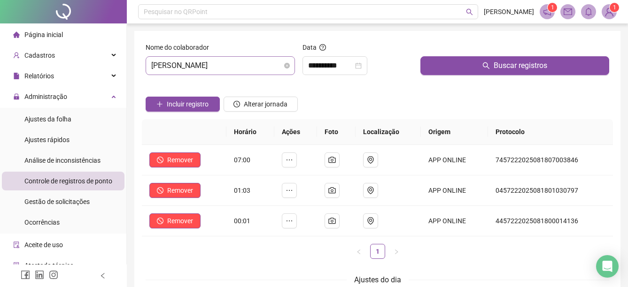
click at [262, 67] on span "[PERSON_NAME]" at bounding box center [220, 66] width 138 height 18
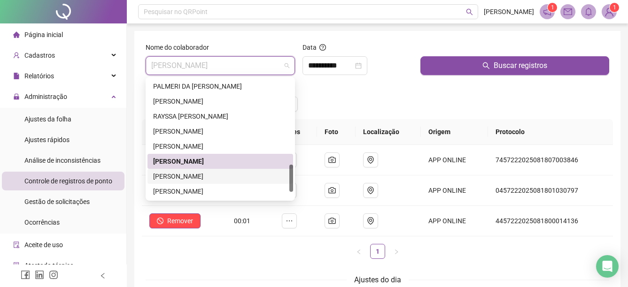
click at [208, 176] on div "[PERSON_NAME]" at bounding box center [220, 176] width 134 height 10
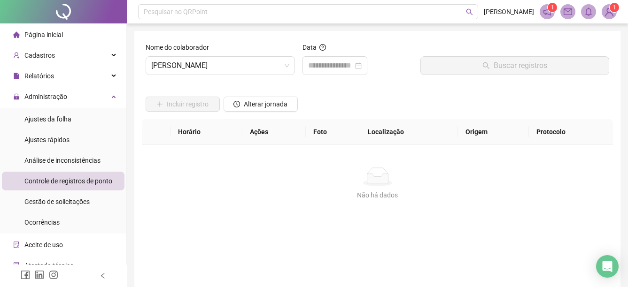
click at [335, 50] on div "Data" at bounding box center [357, 49] width 110 height 14
click at [336, 62] on input at bounding box center [330, 65] width 45 height 11
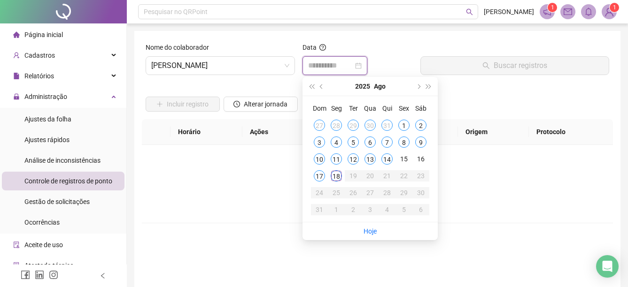
type input "**********"
click at [336, 178] on div "18" at bounding box center [335, 175] width 11 height 11
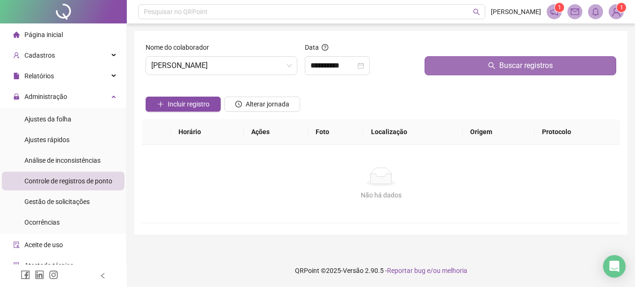
click at [455, 65] on button "Buscar registros" at bounding box center [520, 65] width 192 height 19
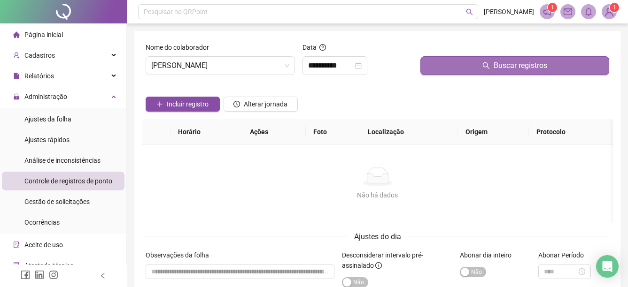
click at [445, 59] on button "Buscar registros" at bounding box center [514, 65] width 189 height 19
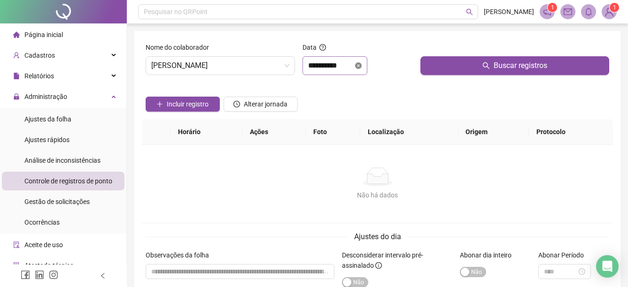
click at [367, 64] on div "**********" at bounding box center [334, 65] width 65 height 19
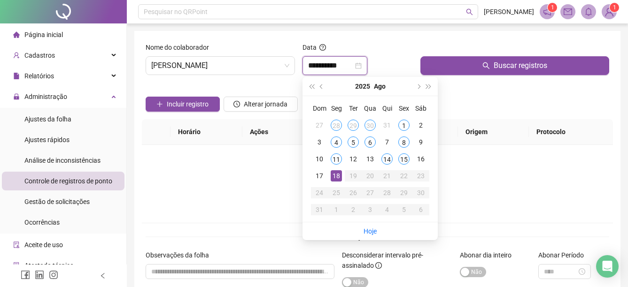
type input "**********"
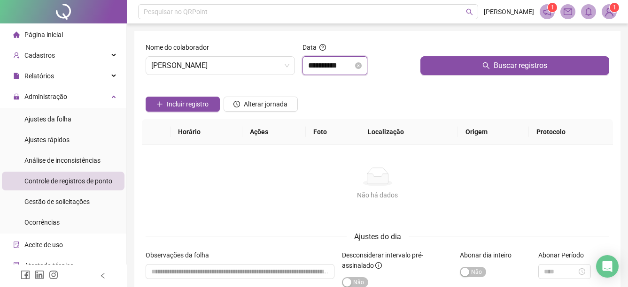
click at [323, 67] on input "**********" at bounding box center [330, 65] width 45 height 11
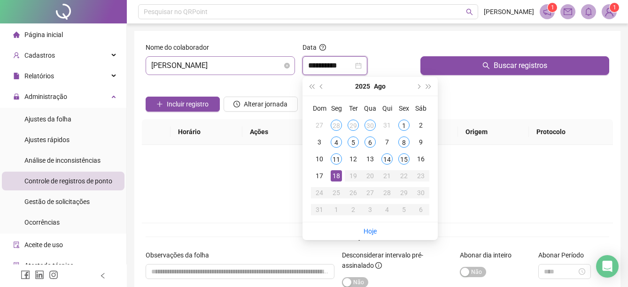
click at [270, 73] on span "[PERSON_NAME]" at bounding box center [220, 66] width 138 height 18
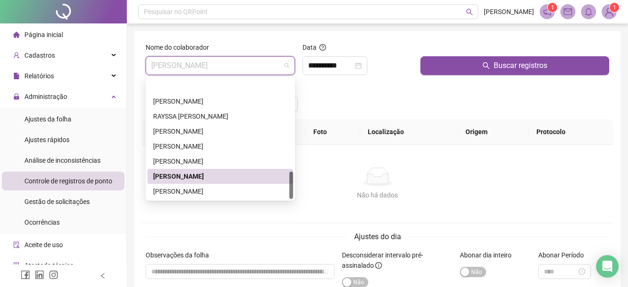
scroll to position [406, 0]
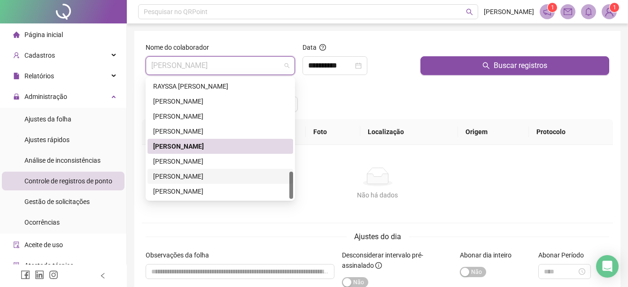
click at [199, 172] on div "[PERSON_NAME]" at bounding box center [220, 176] width 134 height 10
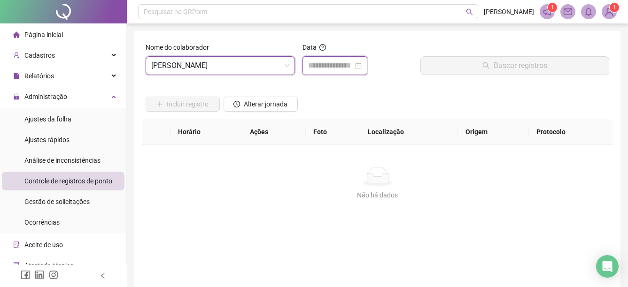
click at [349, 64] on input at bounding box center [330, 65] width 45 height 11
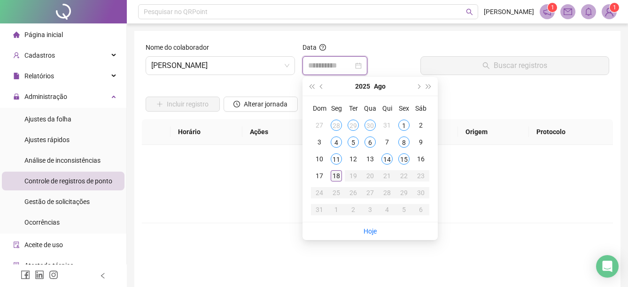
type input "**********"
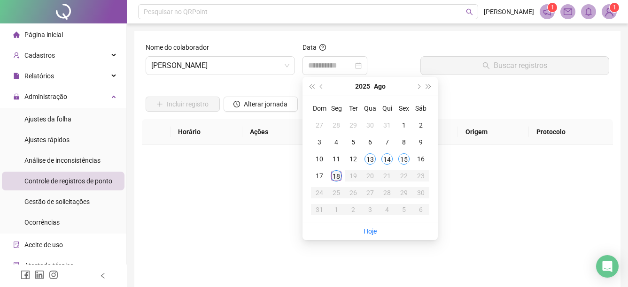
click at [337, 180] on div "18" at bounding box center [335, 175] width 11 height 11
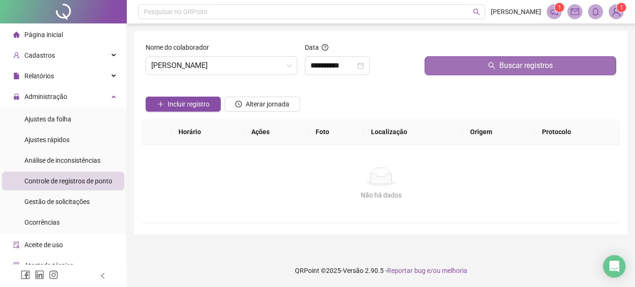
click at [496, 63] on button "Buscar registros" at bounding box center [520, 65] width 192 height 19
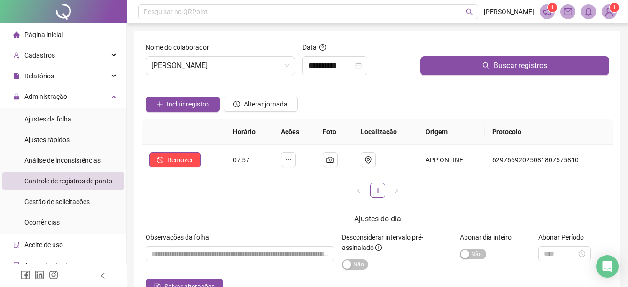
click at [257, 54] on div "Nome do colaborador" at bounding box center [220, 49] width 149 height 14
click at [78, 54] on div "Cadastros" at bounding box center [63, 55] width 123 height 19
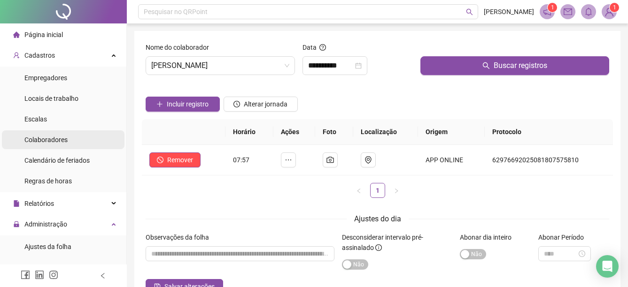
click at [61, 138] on span "Colaboradores" at bounding box center [45, 140] width 43 height 8
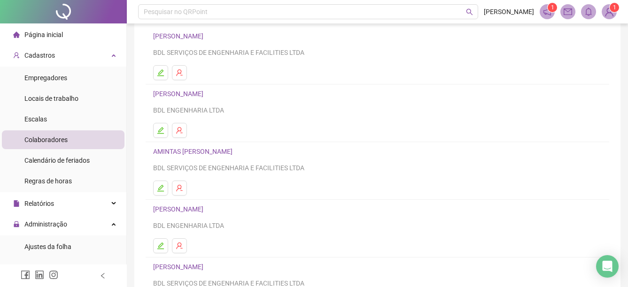
scroll to position [94, 0]
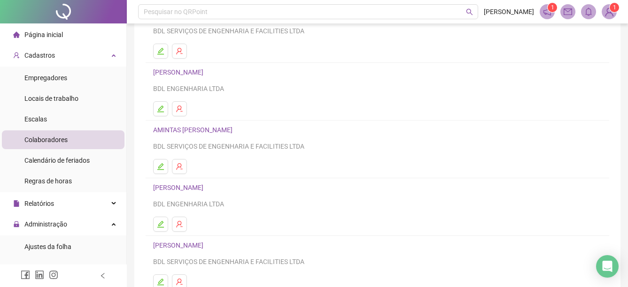
click at [233, 131] on link "AMINTAS [PERSON_NAME]" at bounding box center [194, 130] width 82 height 8
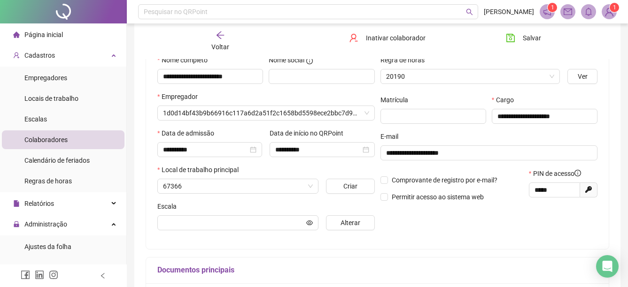
type input "**********"
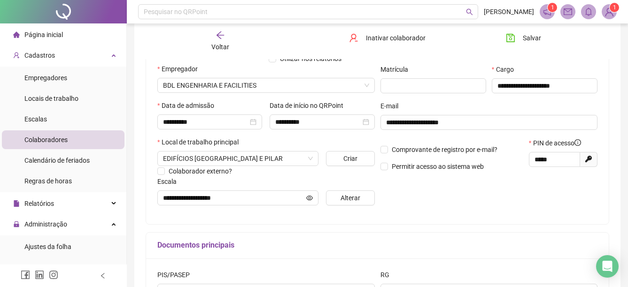
scroll to position [146, 0]
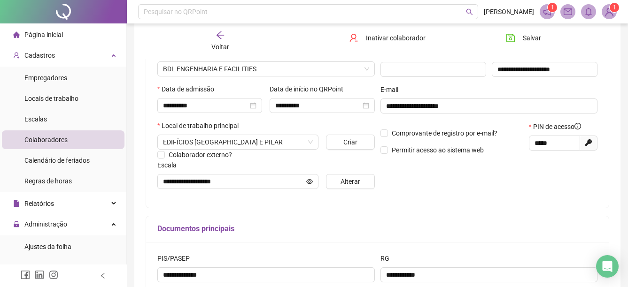
click at [57, 33] on span "Página inicial" at bounding box center [43, 35] width 38 height 8
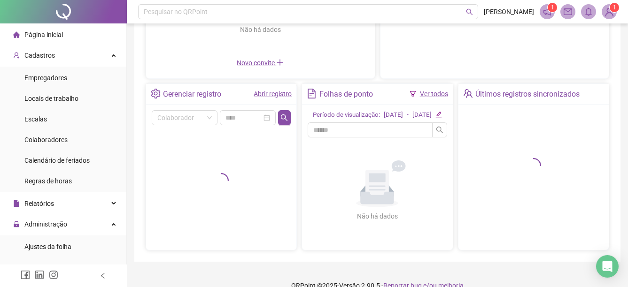
click at [45, 31] on span "Página inicial" at bounding box center [43, 35] width 38 height 8
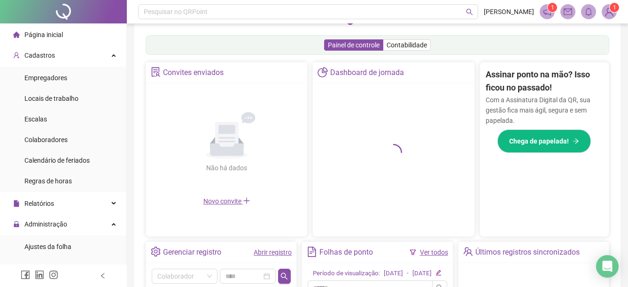
click at [56, 32] on span "Página inicial" at bounding box center [43, 35] width 38 height 8
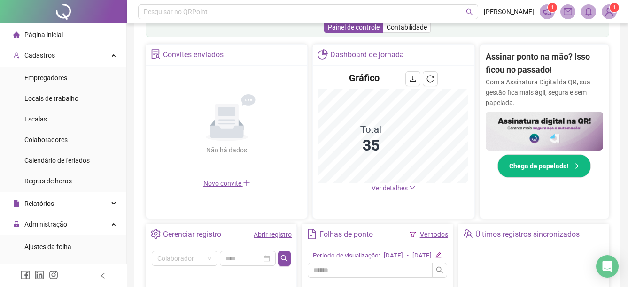
scroll to position [141, 0]
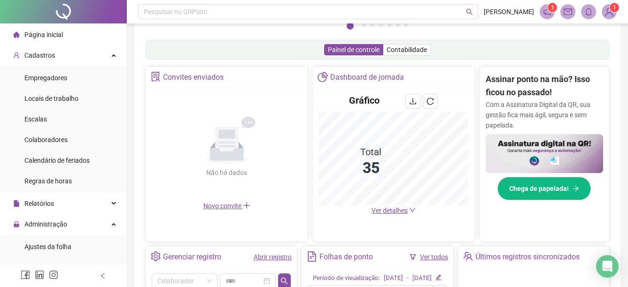
click at [395, 212] on span "Ver detalhes" at bounding box center [389, 211] width 36 height 8
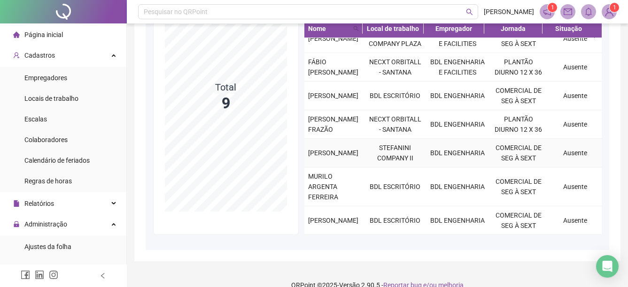
scroll to position [135, 0]
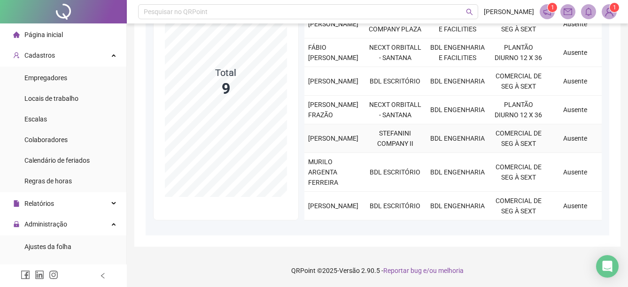
drag, startPoint x: 308, startPoint y: 136, endPoint x: 339, endPoint y: 118, distance: 36.0
click at [339, 133] on div "[PERSON_NAME]" at bounding box center [334, 138] width 52 height 10
drag, startPoint x: 339, startPoint y: 118, endPoint x: 329, endPoint y: 126, distance: 13.1
click at [329, 135] on span "[PERSON_NAME]" at bounding box center [333, 139] width 50 height 8
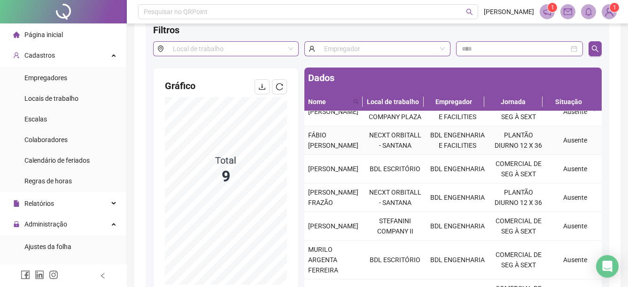
scroll to position [143, 0]
drag, startPoint x: 307, startPoint y: 134, endPoint x: 374, endPoint y: 141, distance: 67.0
click at [374, 155] on tr "[PERSON_NAME] DE [PERSON_NAME] ESCRITÓRIO BDL ENGENHARIA COMERCIAL DE SEG À SEX…" at bounding box center [452, 169] width 297 height 29
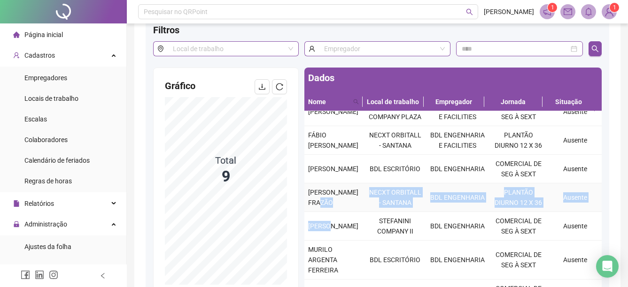
drag, startPoint x: 374, startPoint y: 141, endPoint x: 339, endPoint y: 177, distance: 50.5
click at [339, 184] on td "[PERSON_NAME] FRAZÃO" at bounding box center [334, 198] width 60 height 29
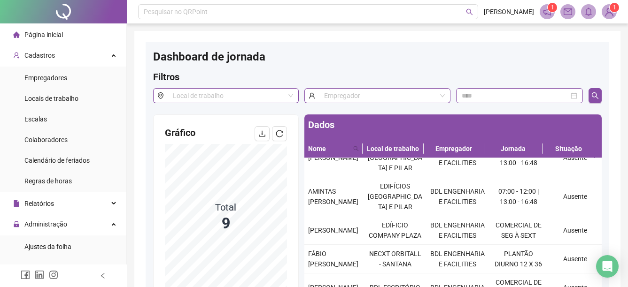
scroll to position [0, 0]
